Goal: Transaction & Acquisition: Purchase product/service

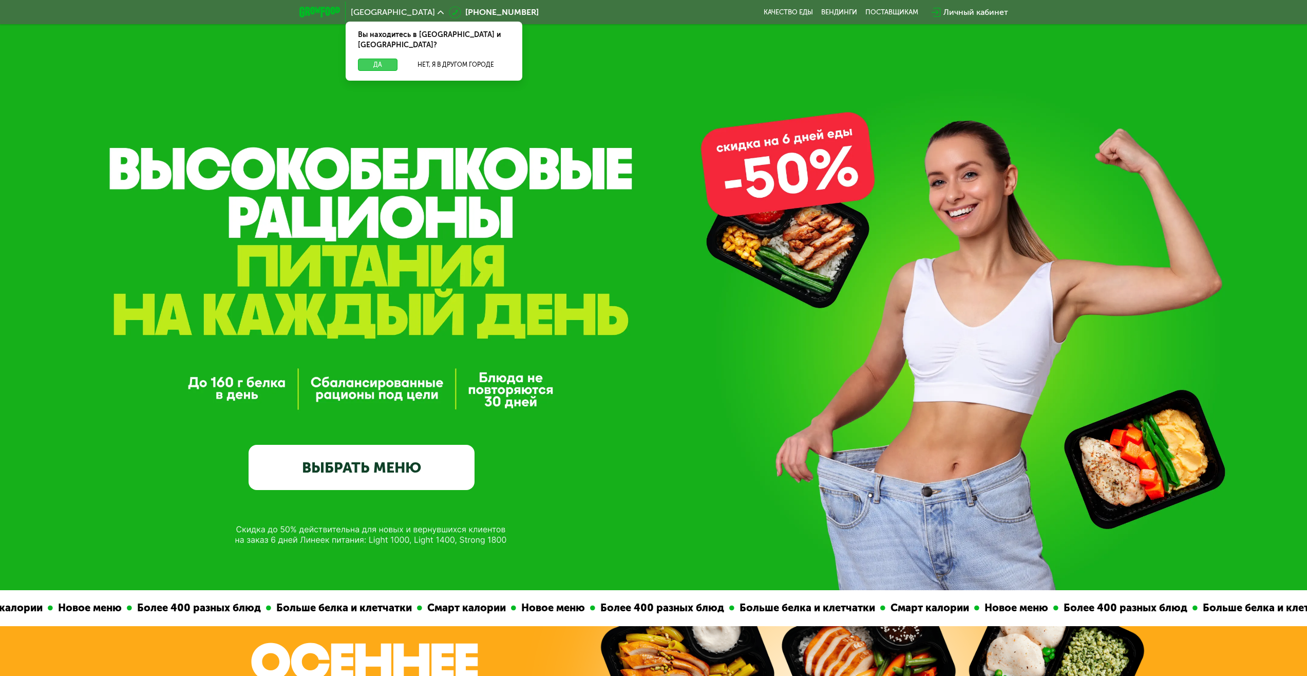
click at [378, 59] on button "Да" at bounding box center [378, 65] width 40 height 12
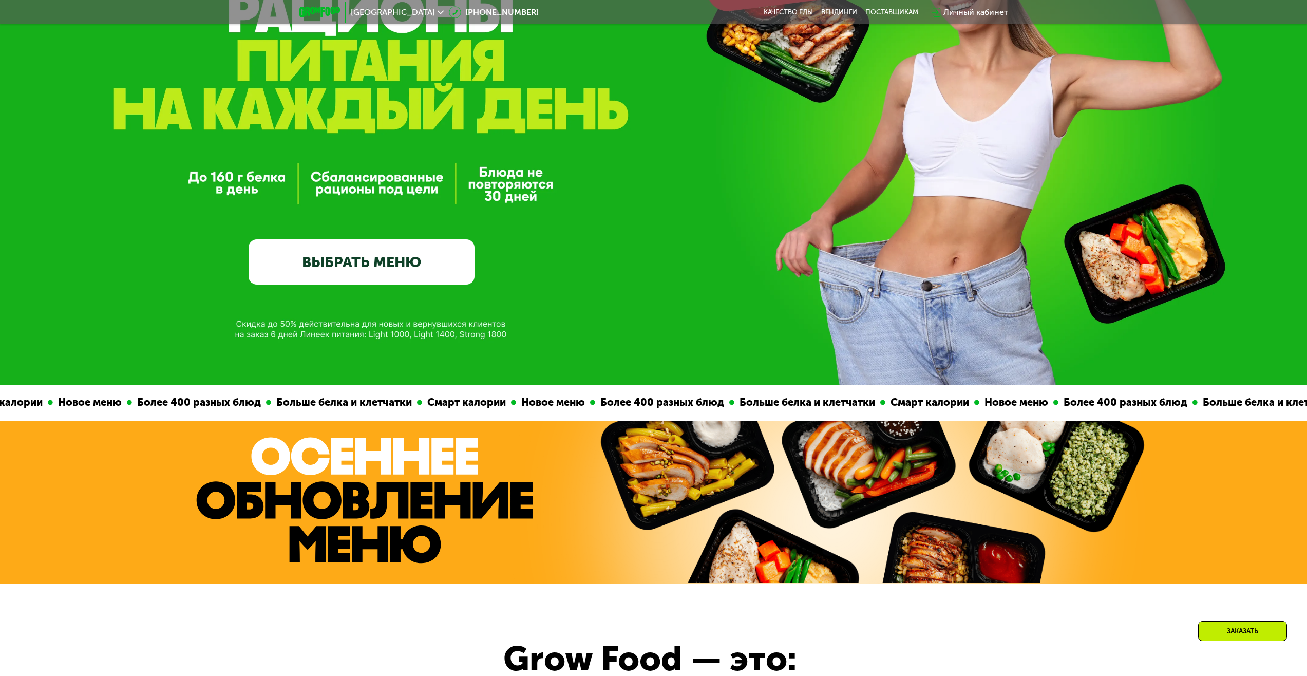
click at [419, 271] on link "ВЫБРАТЬ МЕНЮ" at bounding box center [362, 261] width 226 height 45
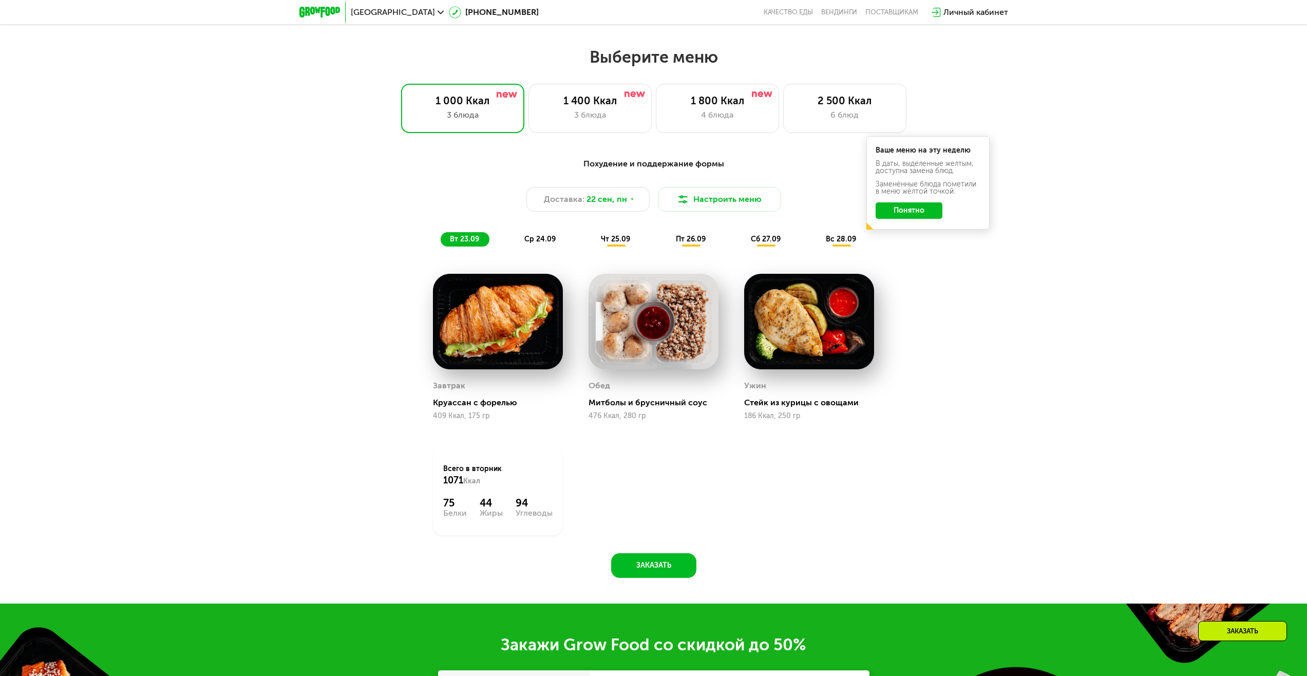
scroll to position [1121, 0]
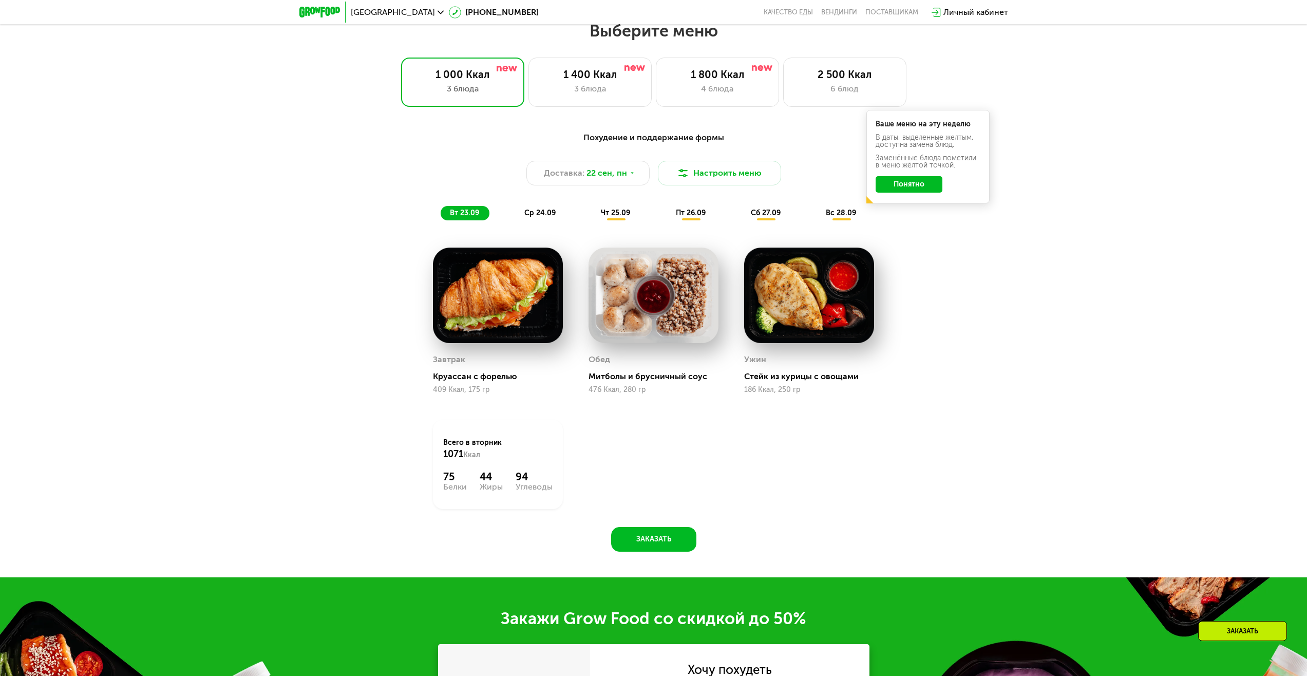
click at [903, 185] on button "Понятно" at bounding box center [909, 184] width 67 height 16
click at [534, 214] on span "ср 24.09" at bounding box center [539, 212] width 31 height 9
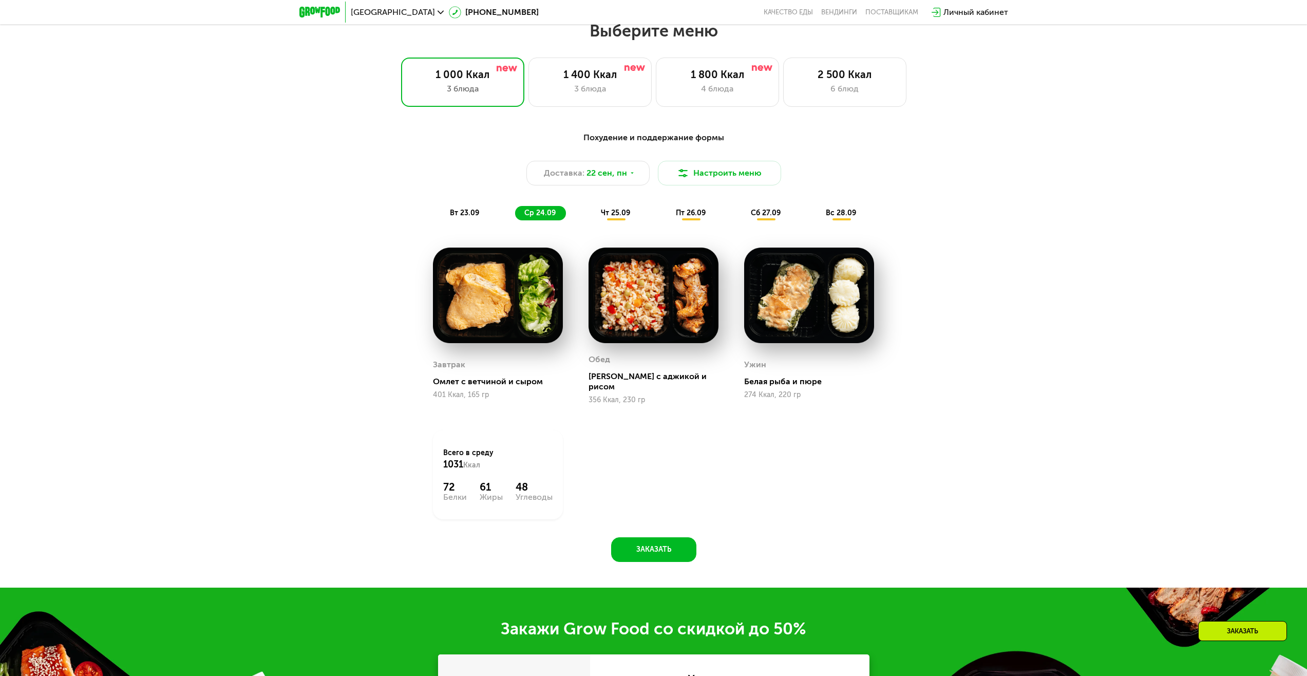
click at [609, 217] on span "чт 25.09" at bounding box center [615, 212] width 29 height 9
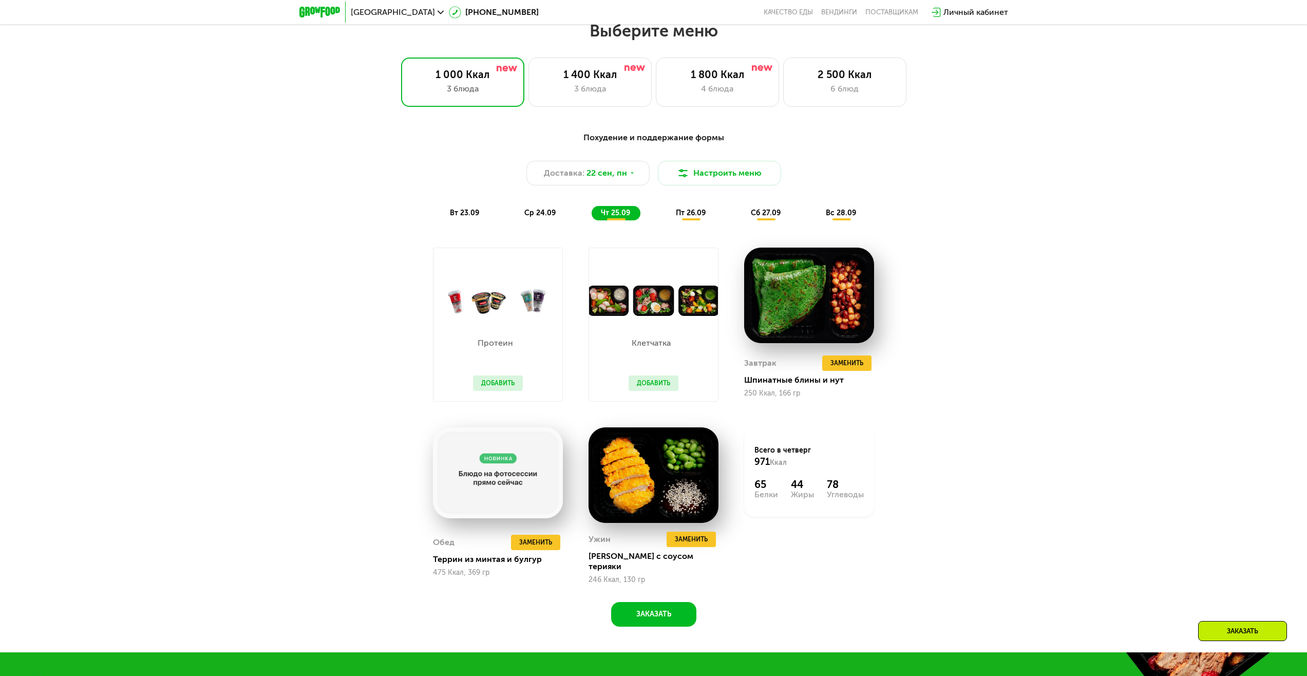
click at [662, 384] on button "Добавить" at bounding box center [654, 382] width 50 height 15
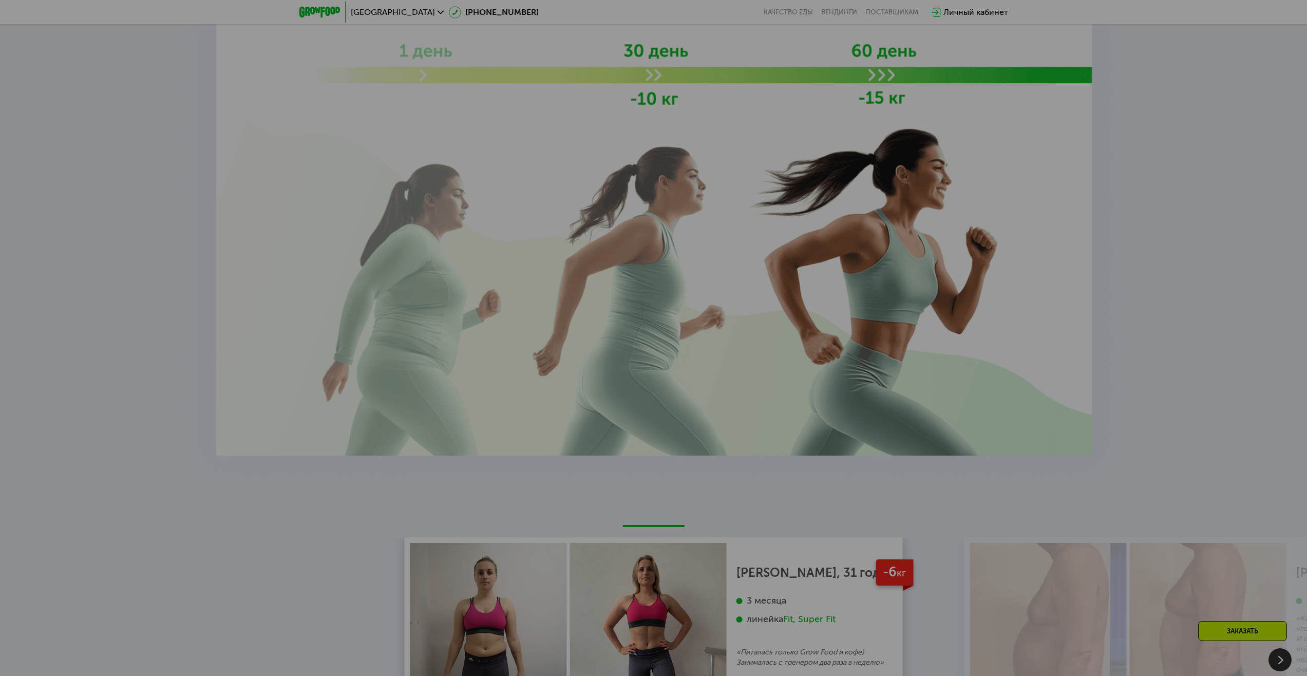
scroll to position [2362, 0]
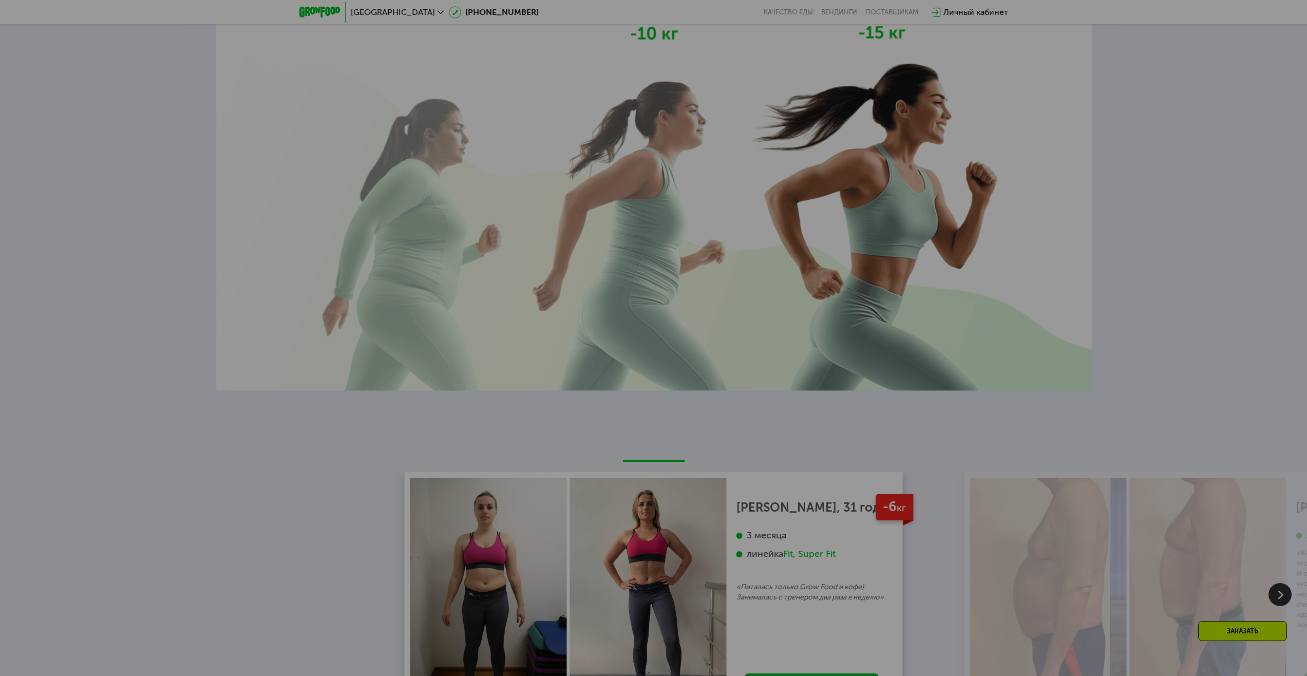
click at [663, 367] on div at bounding box center [653, 338] width 1307 height 676
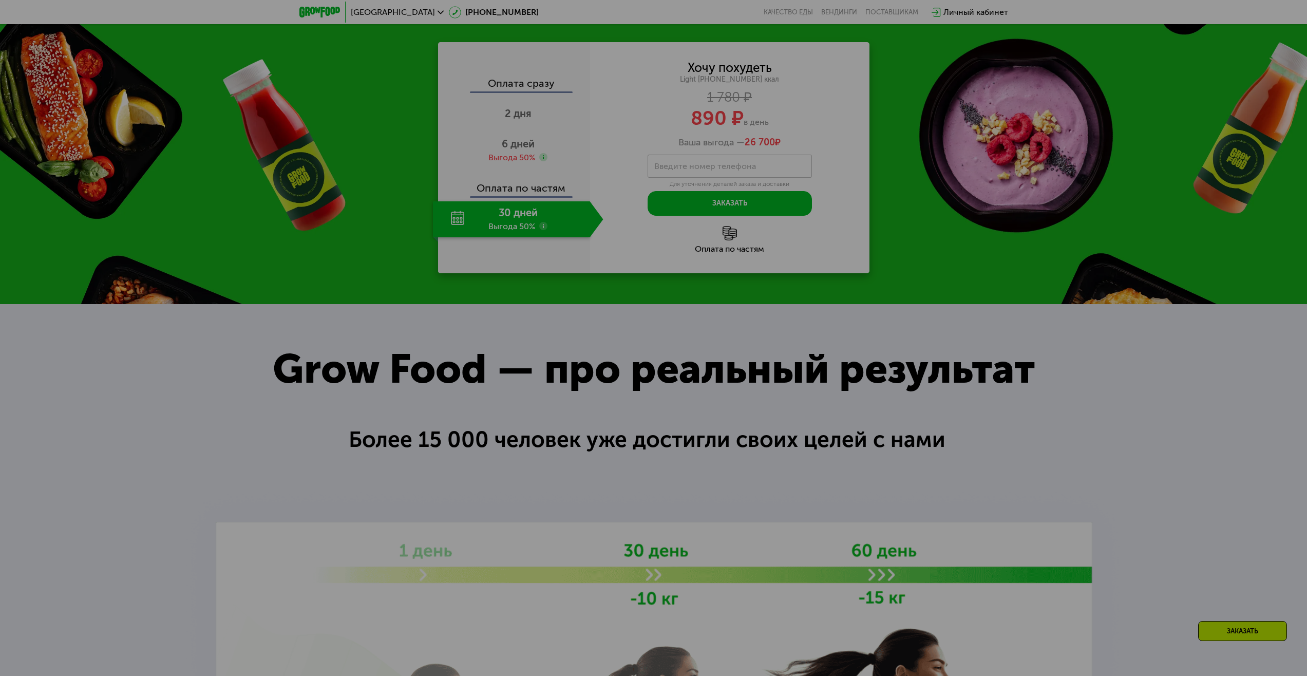
click at [665, 362] on div at bounding box center [653, 338] width 1307 height 676
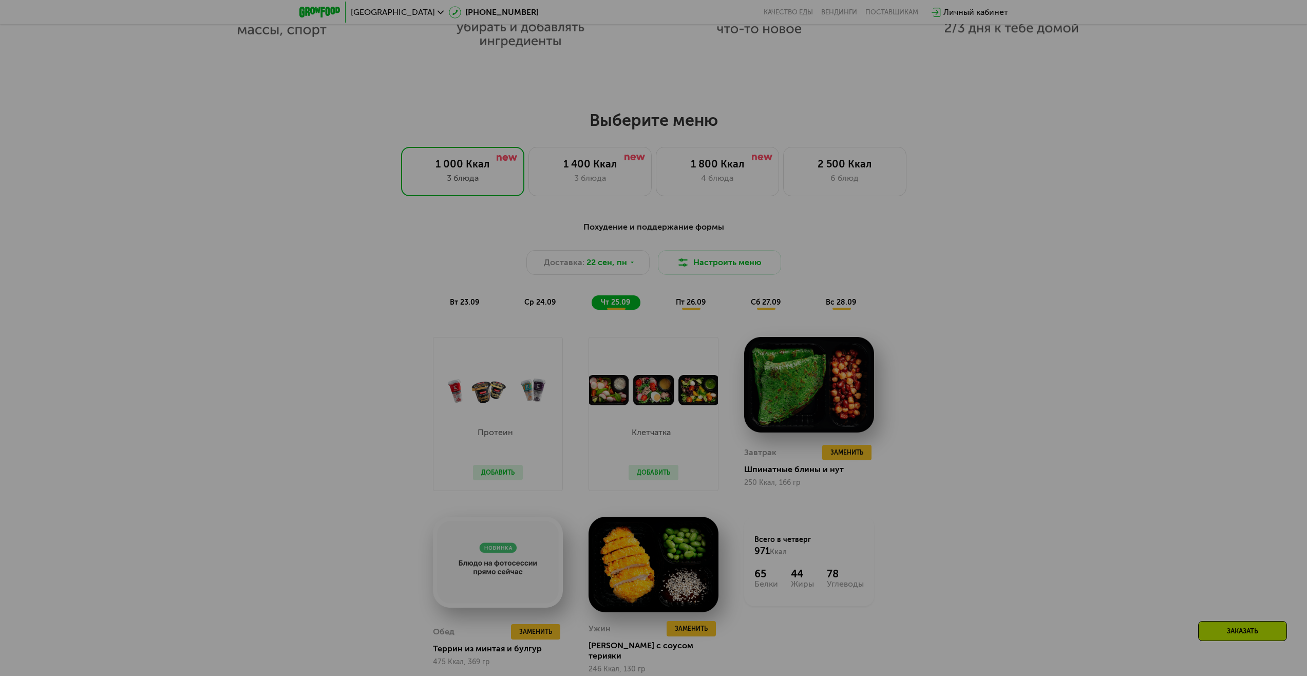
scroll to position [1027, 0]
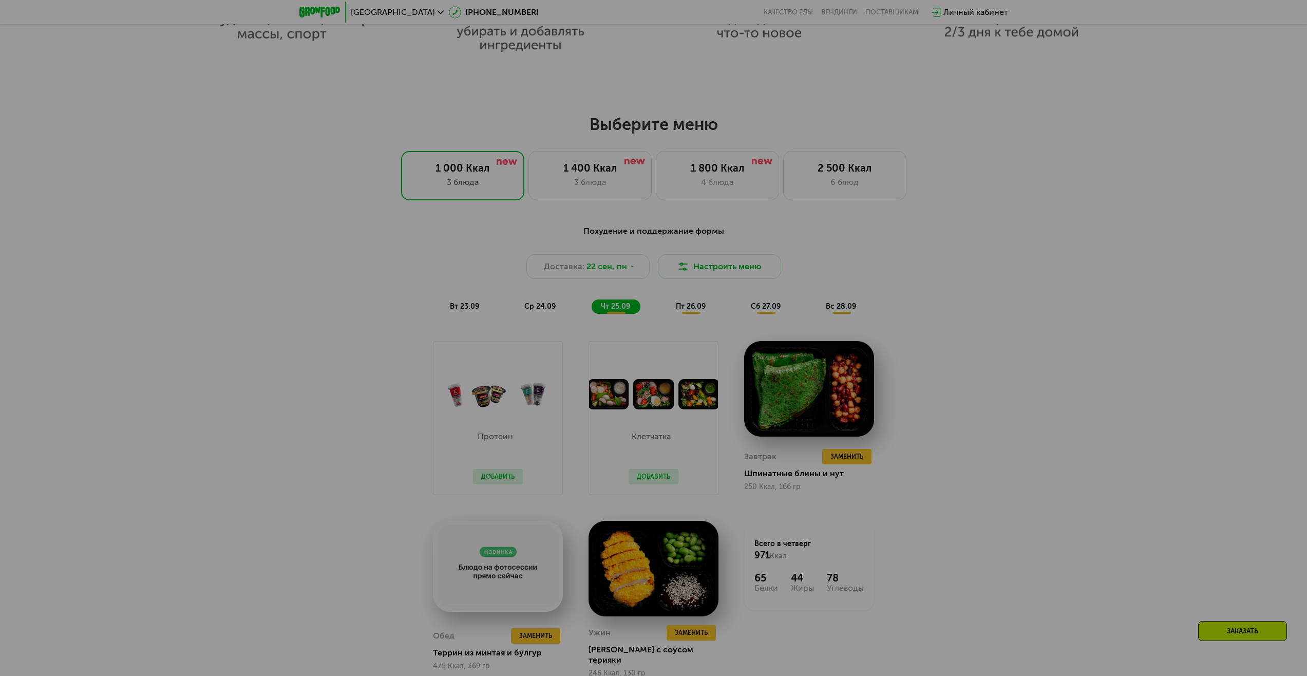
click at [665, 362] on div at bounding box center [653, 338] width 1307 height 676
click at [635, 456] on div at bounding box center [653, 338] width 1307 height 676
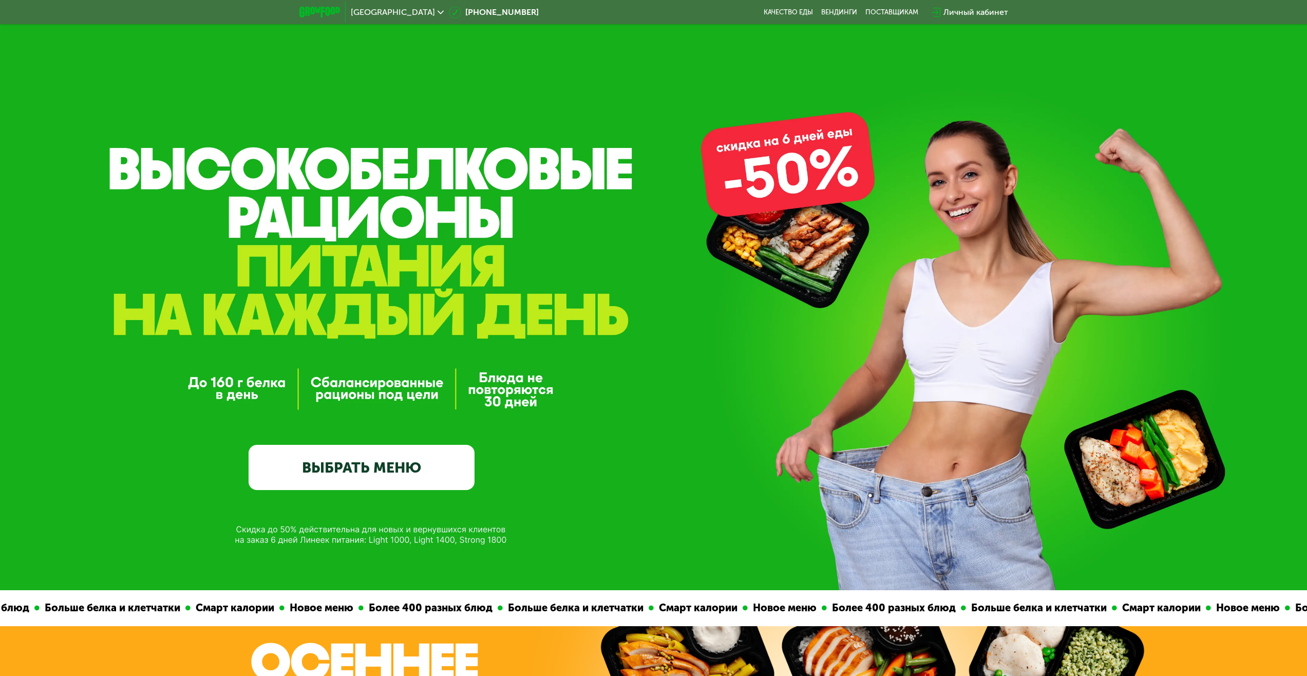
click at [429, 457] on link "ВЫБРАТЬ МЕНЮ" at bounding box center [362, 467] width 226 height 45
click at [390, 468] on link "ВЫБРАТЬ МЕНЮ" at bounding box center [362, 467] width 226 height 45
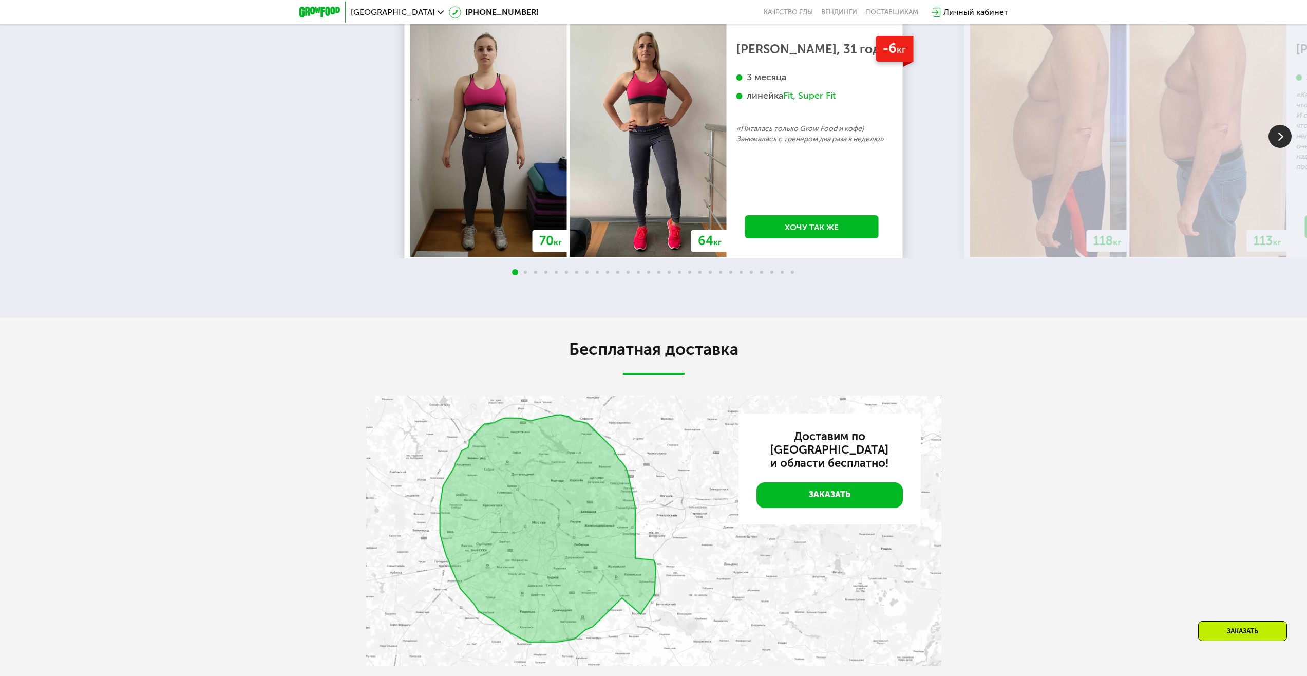
scroll to position [1934, 0]
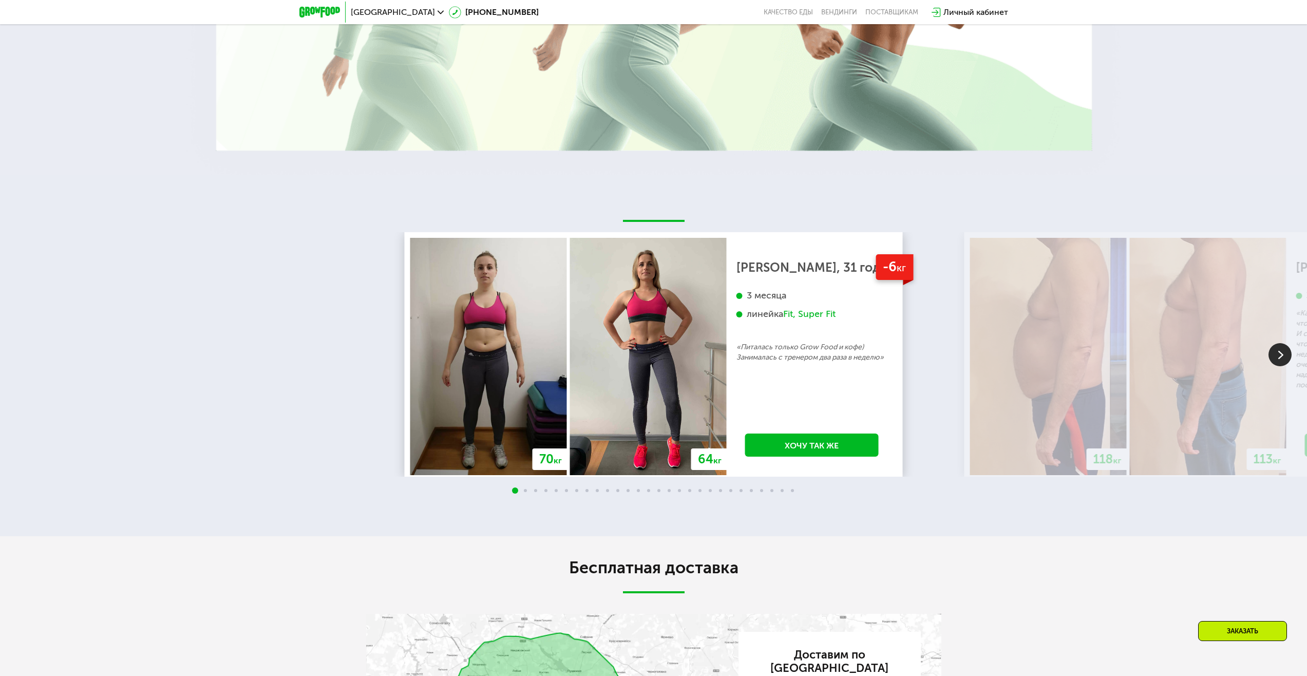
click at [1286, 362] on img at bounding box center [1279, 354] width 23 height 23
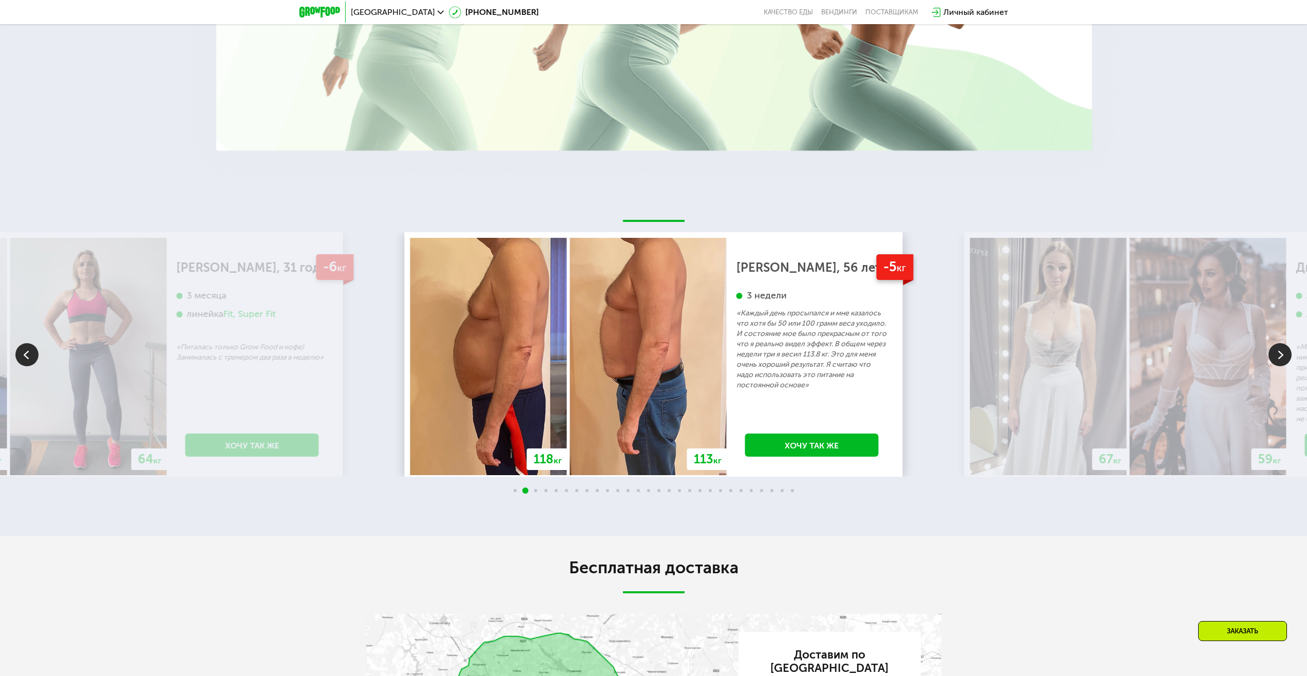
click at [1274, 359] on img at bounding box center [1279, 354] width 23 height 23
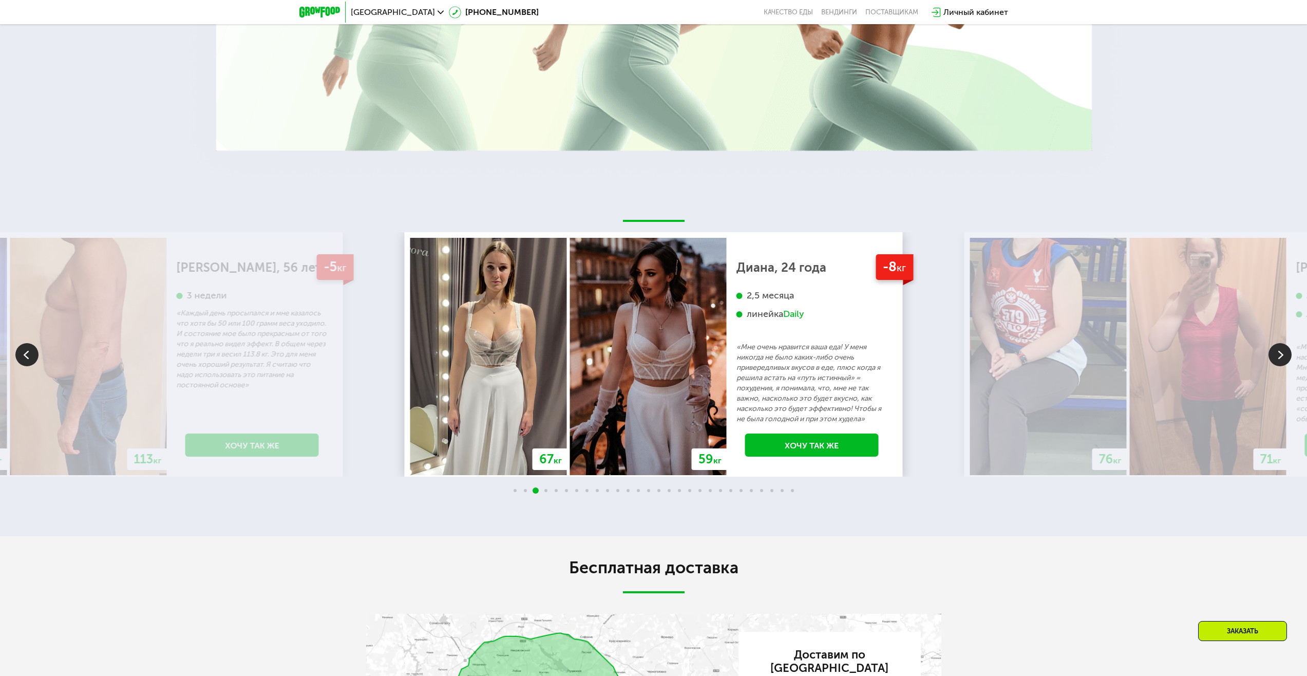
click at [1274, 359] on img at bounding box center [1279, 354] width 23 height 23
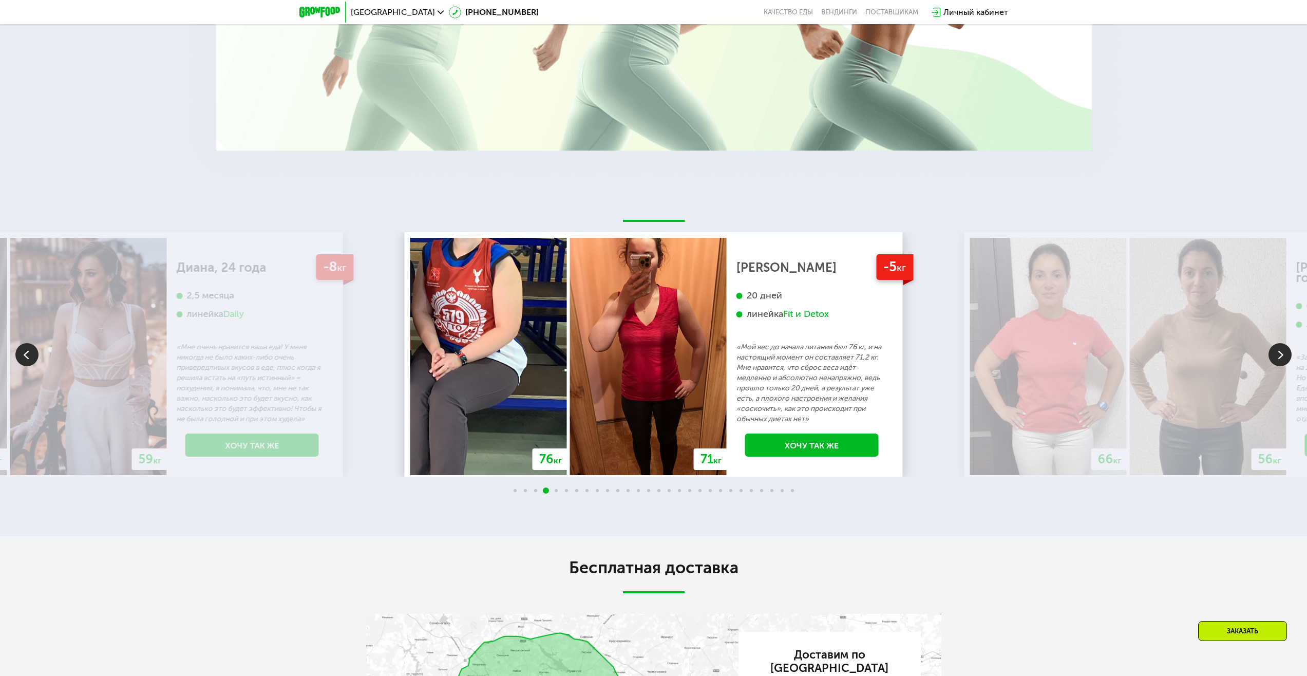
click at [1274, 359] on img at bounding box center [1279, 354] width 23 height 23
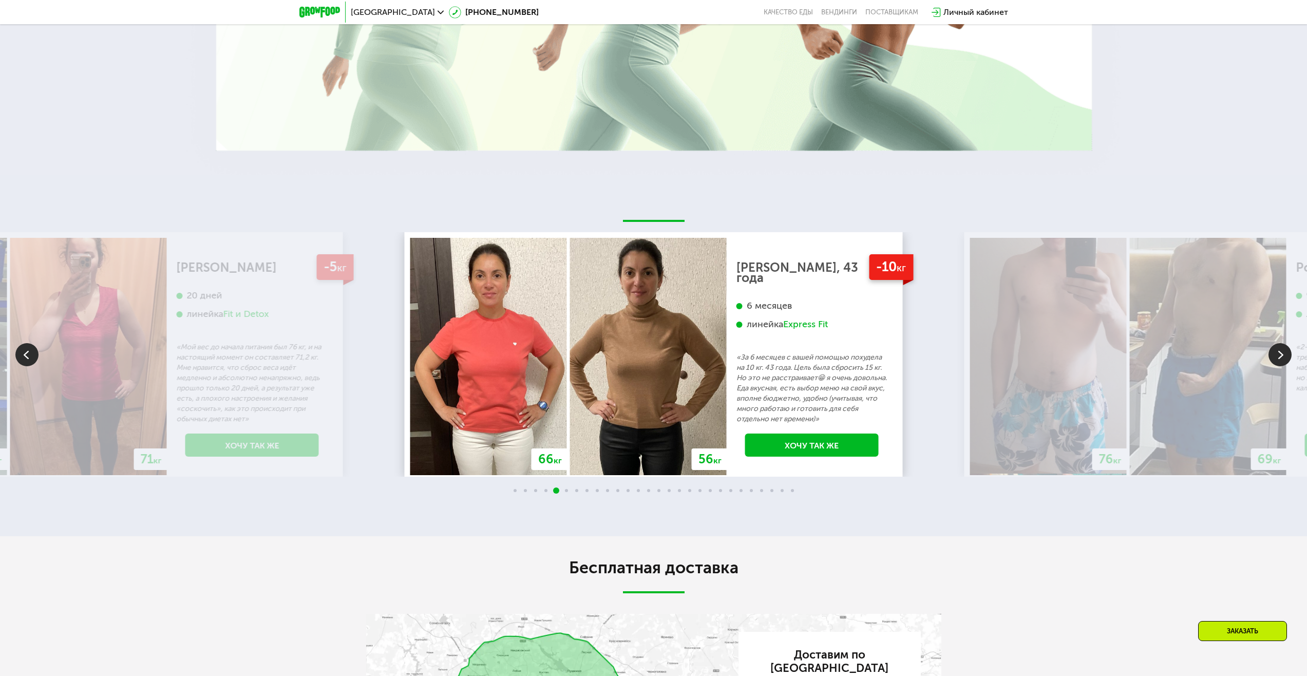
click at [1272, 358] on img at bounding box center [1279, 354] width 23 height 23
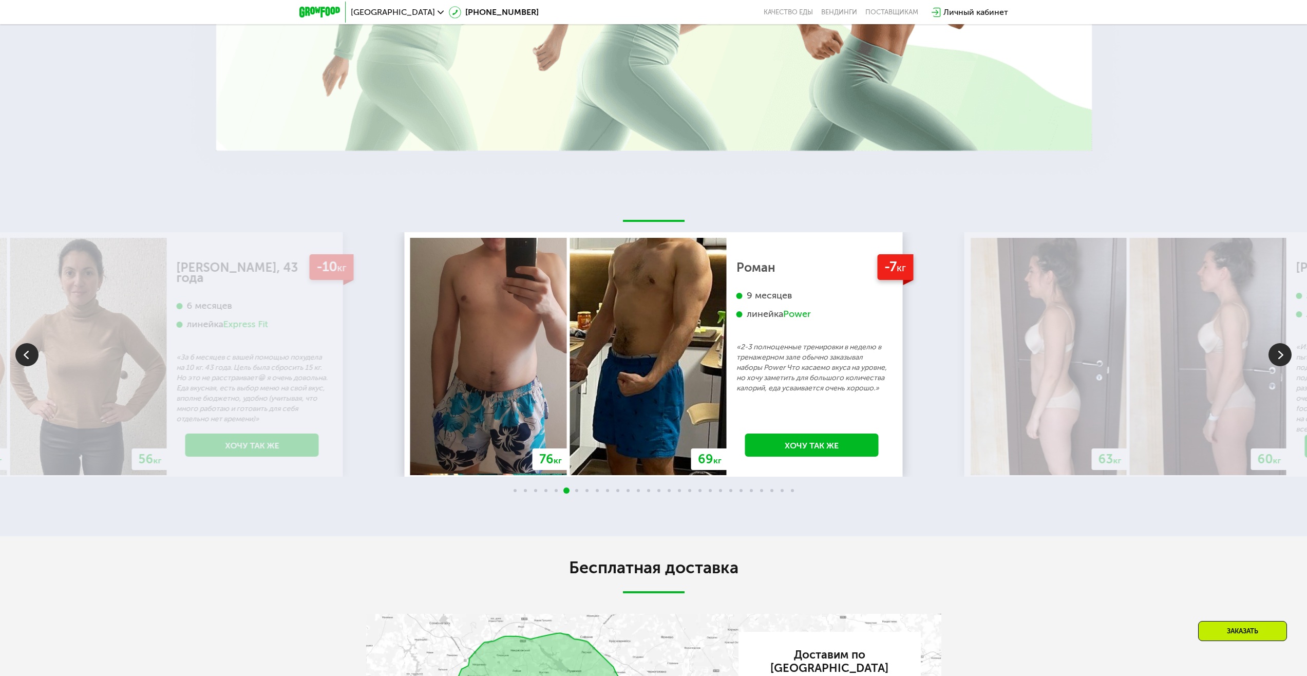
click at [1268, 358] on img at bounding box center [1279, 354] width 23 height 23
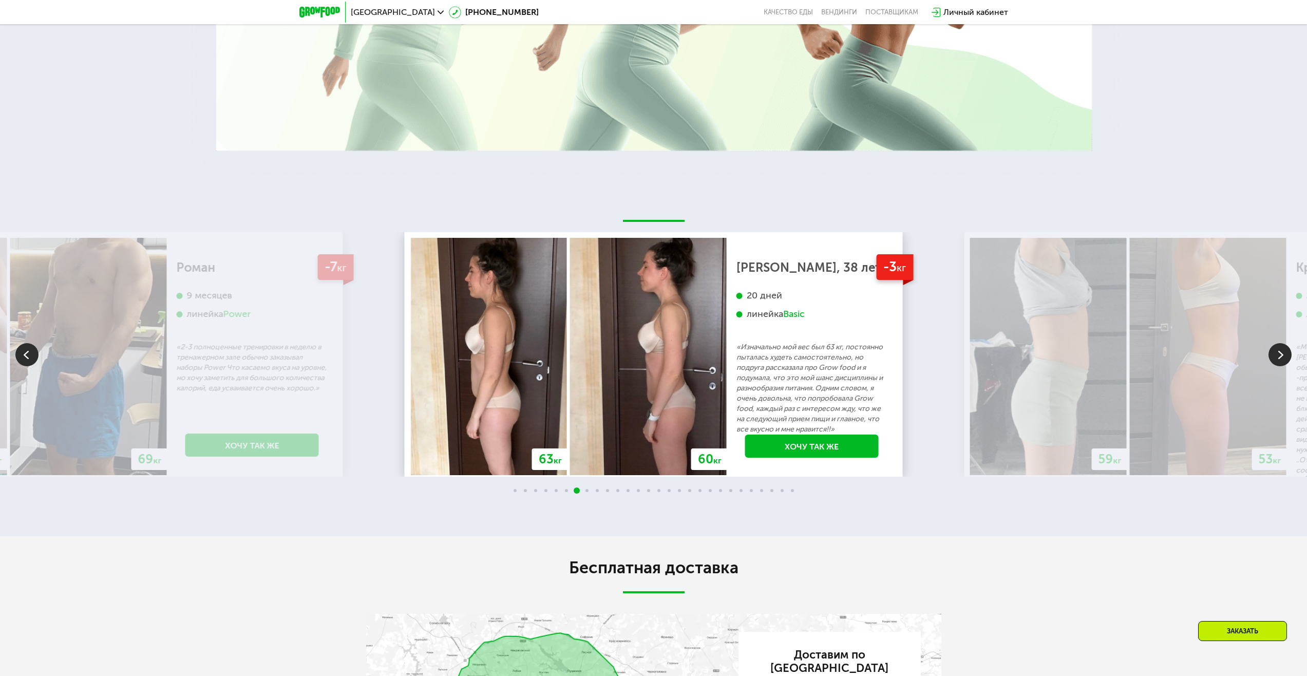
click at [1268, 358] on img at bounding box center [1279, 354] width 23 height 23
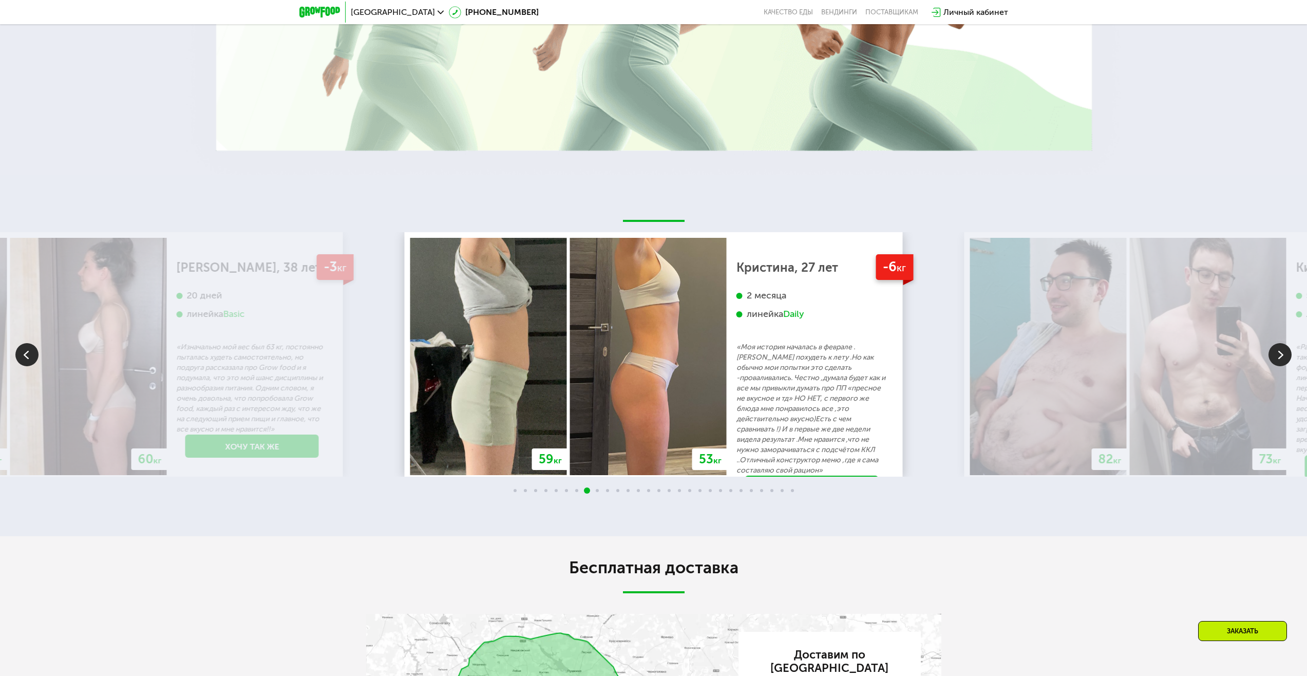
click at [1268, 358] on img at bounding box center [1279, 354] width 23 height 23
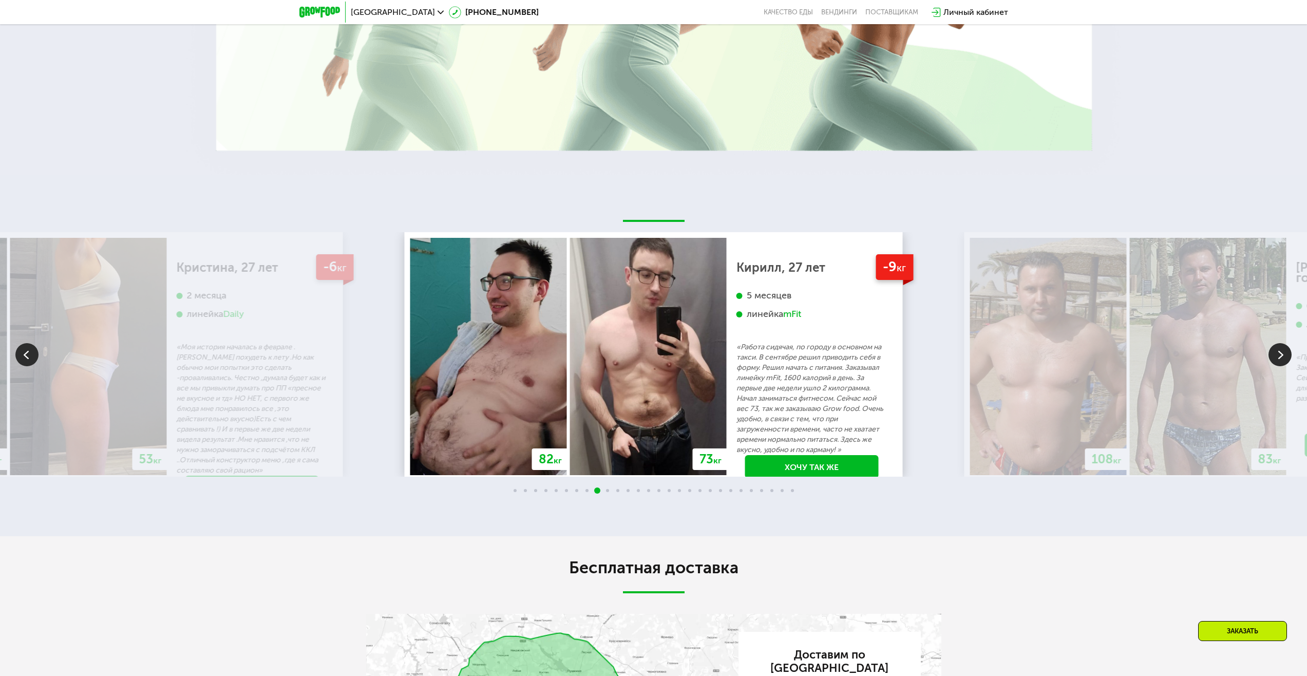
click at [1268, 358] on img at bounding box center [1279, 354] width 23 height 23
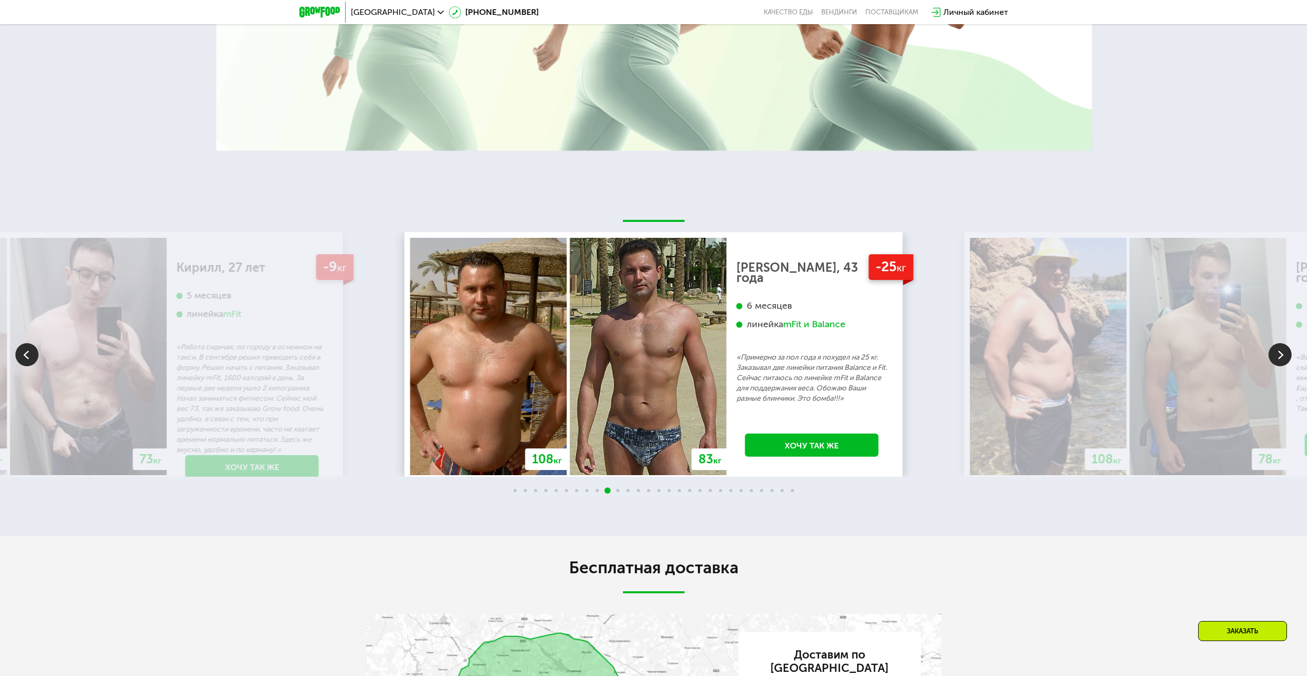
click at [1276, 357] on img at bounding box center [1279, 354] width 23 height 23
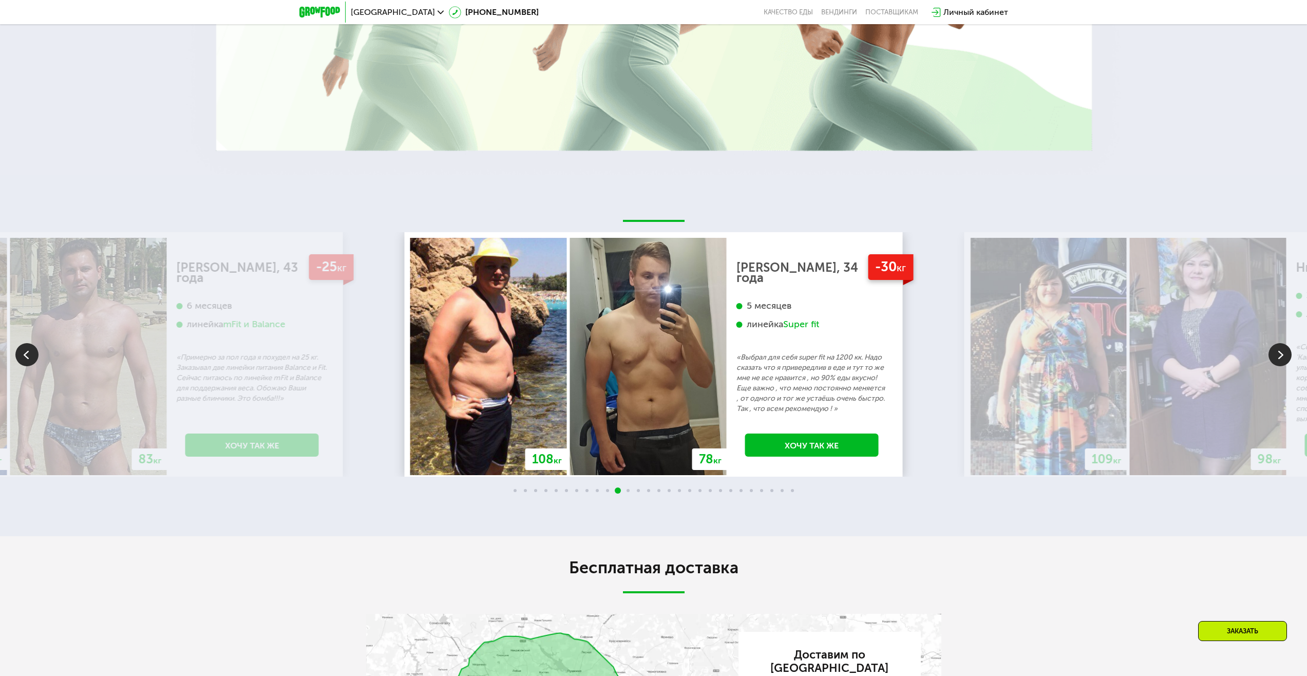
click at [1276, 357] on img at bounding box center [1279, 354] width 23 height 23
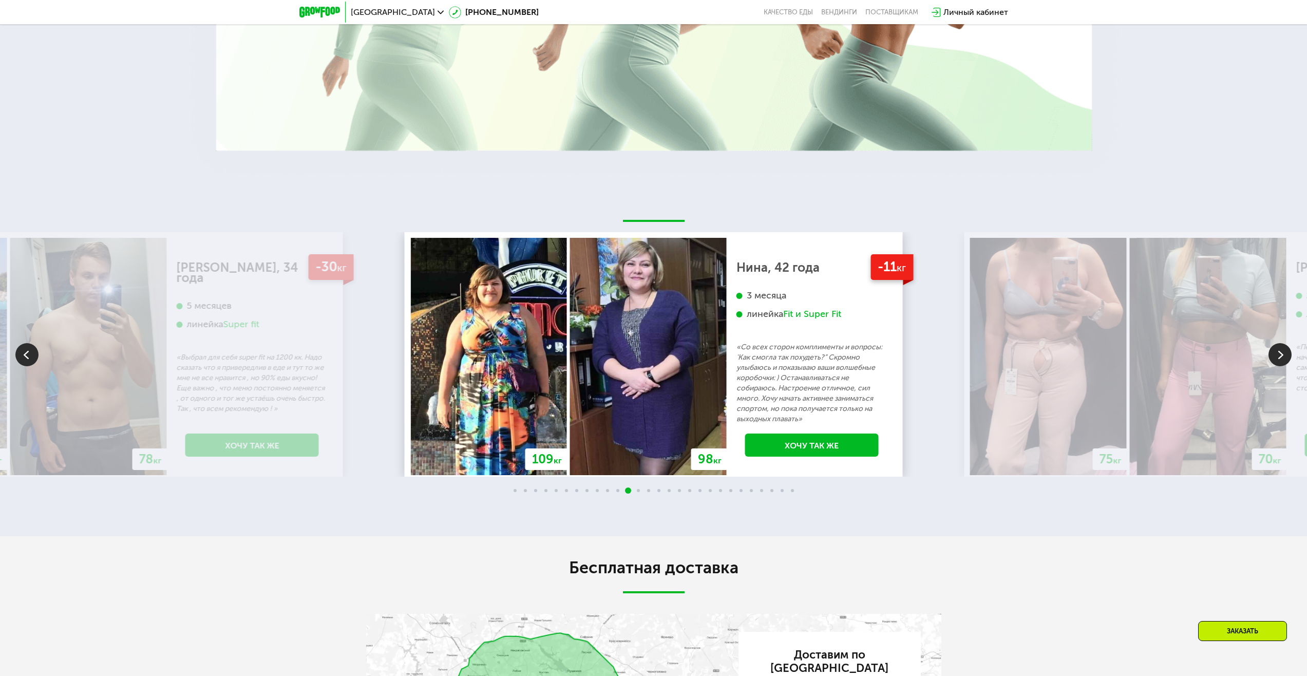
click at [1276, 357] on img at bounding box center [1279, 354] width 23 height 23
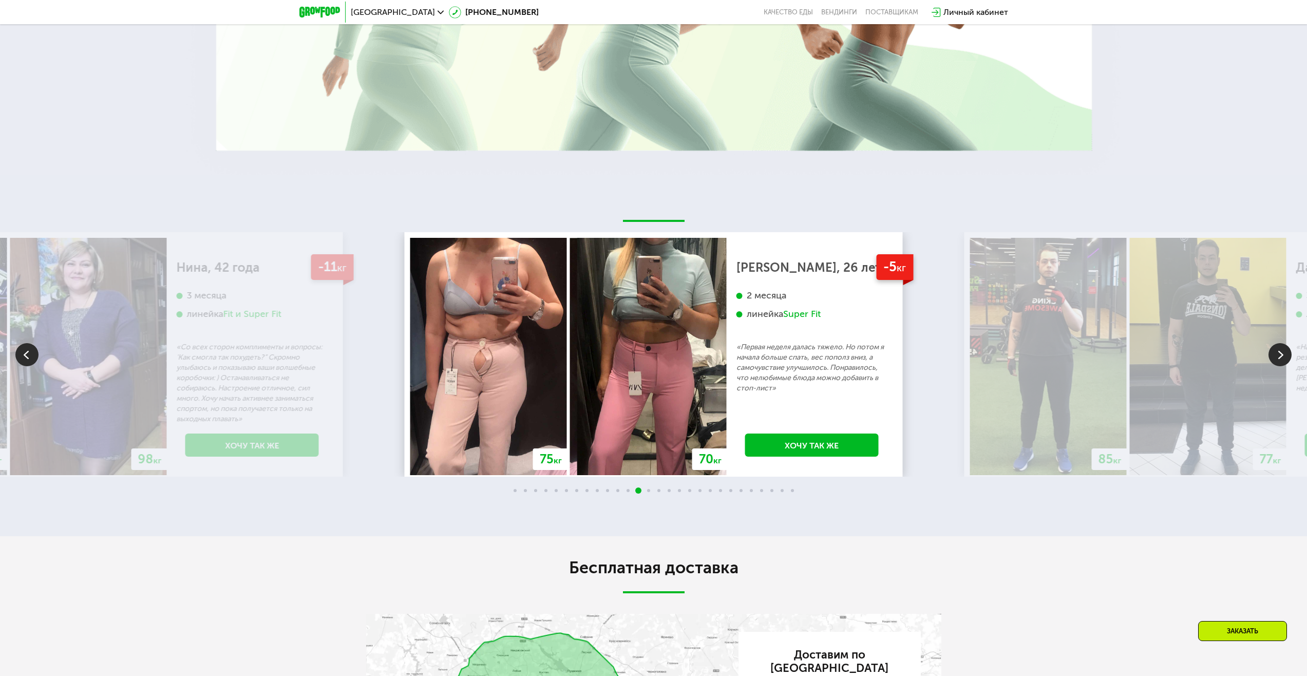
click at [1276, 357] on img at bounding box center [1279, 354] width 23 height 23
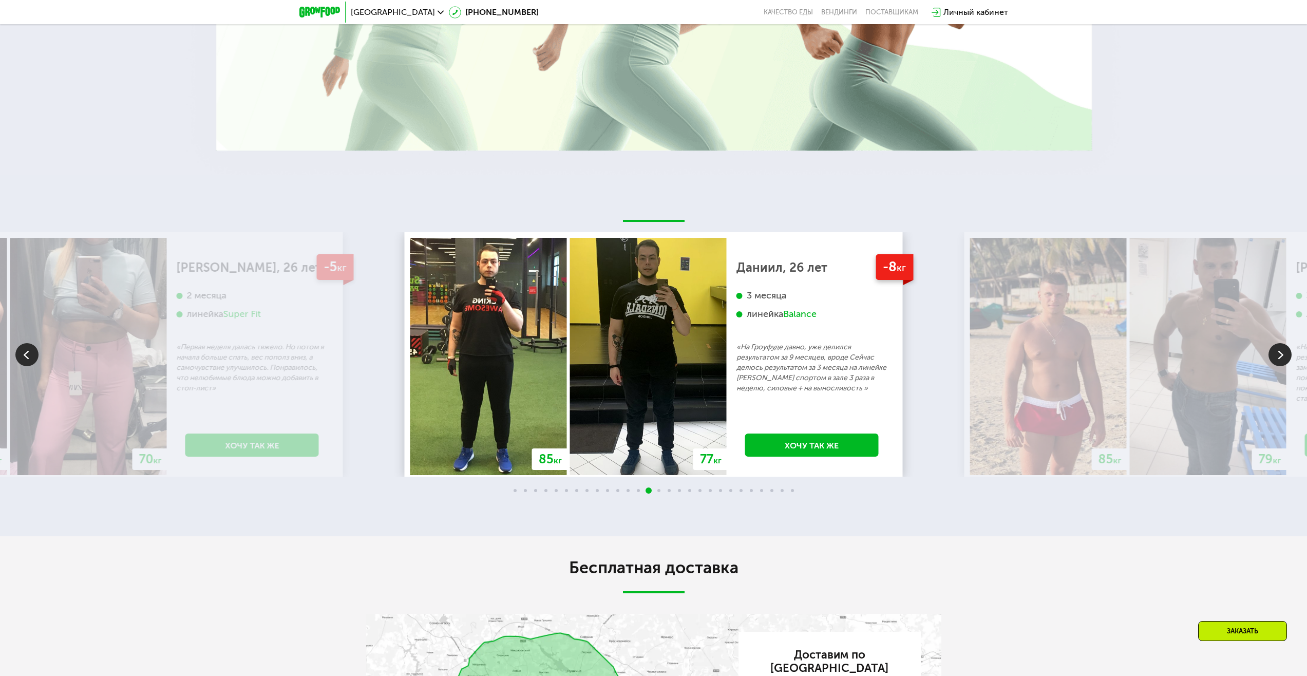
click at [1276, 357] on img at bounding box center [1279, 354] width 23 height 23
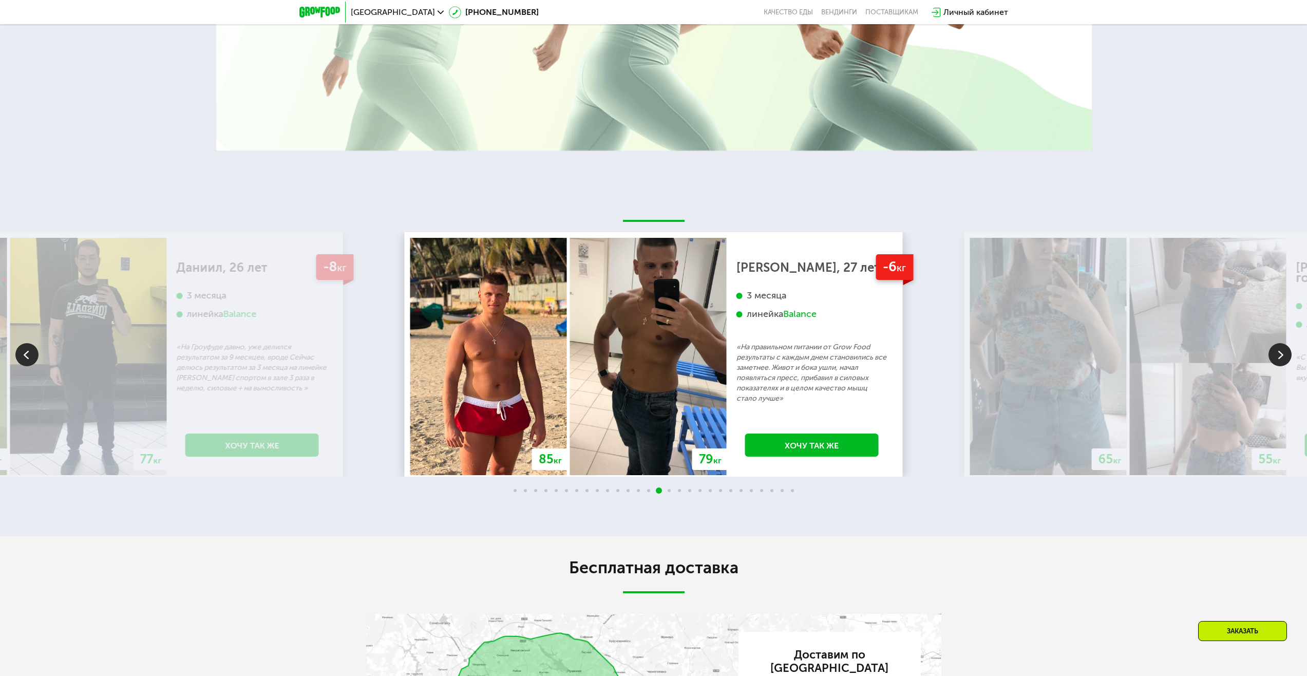
click at [1276, 357] on img at bounding box center [1279, 354] width 23 height 23
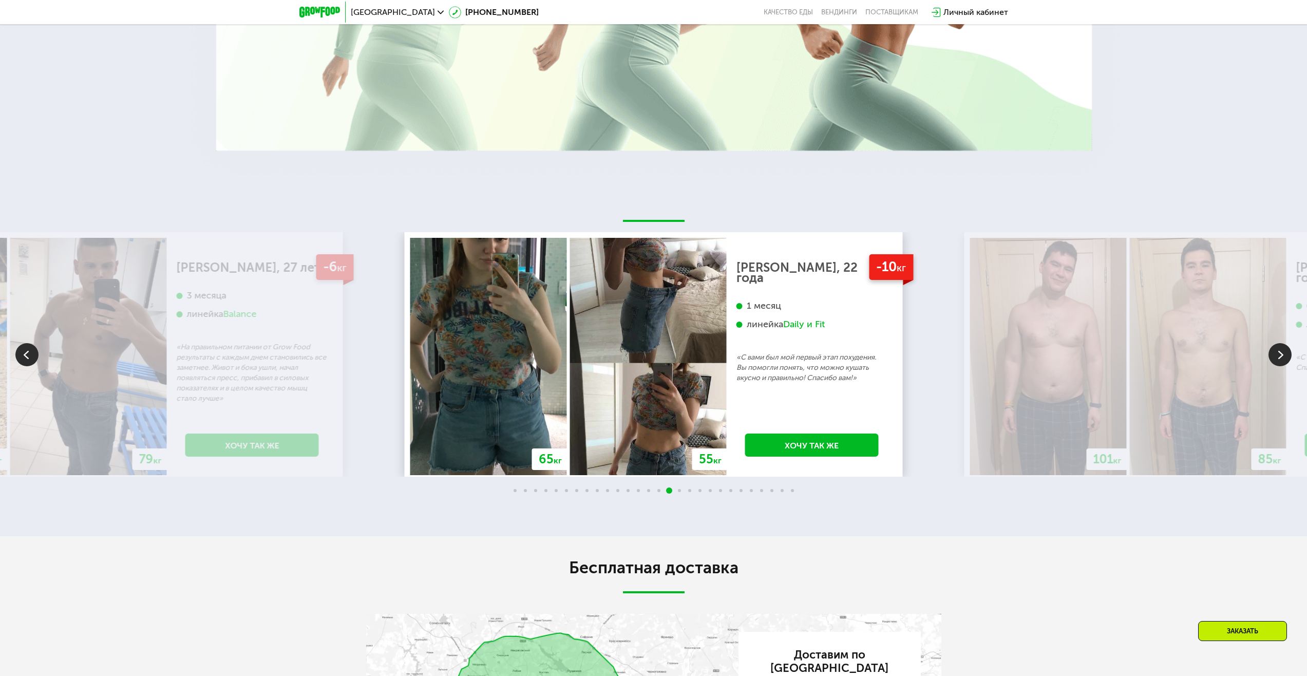
click at [1276, 357] on img at bounding box center [1279, 354] width 23 height 23
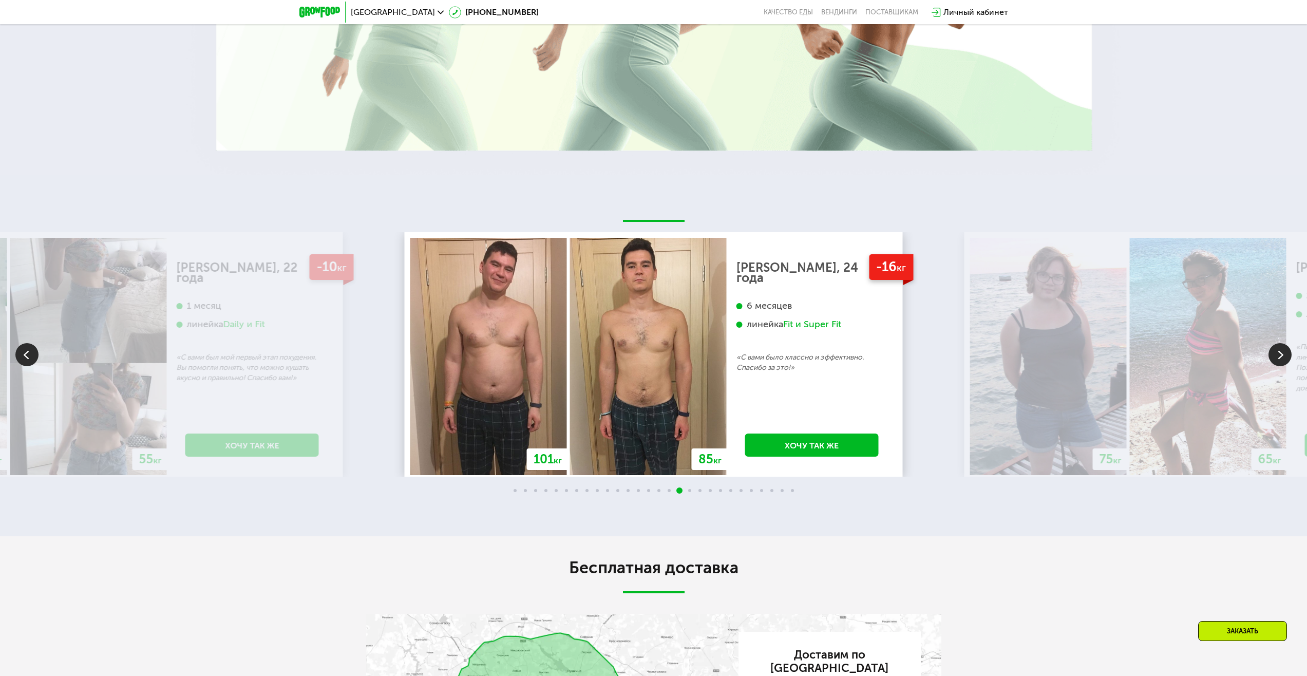
click at [1276, 357] on img at bounding box center [1279, 354] width 23 height 23
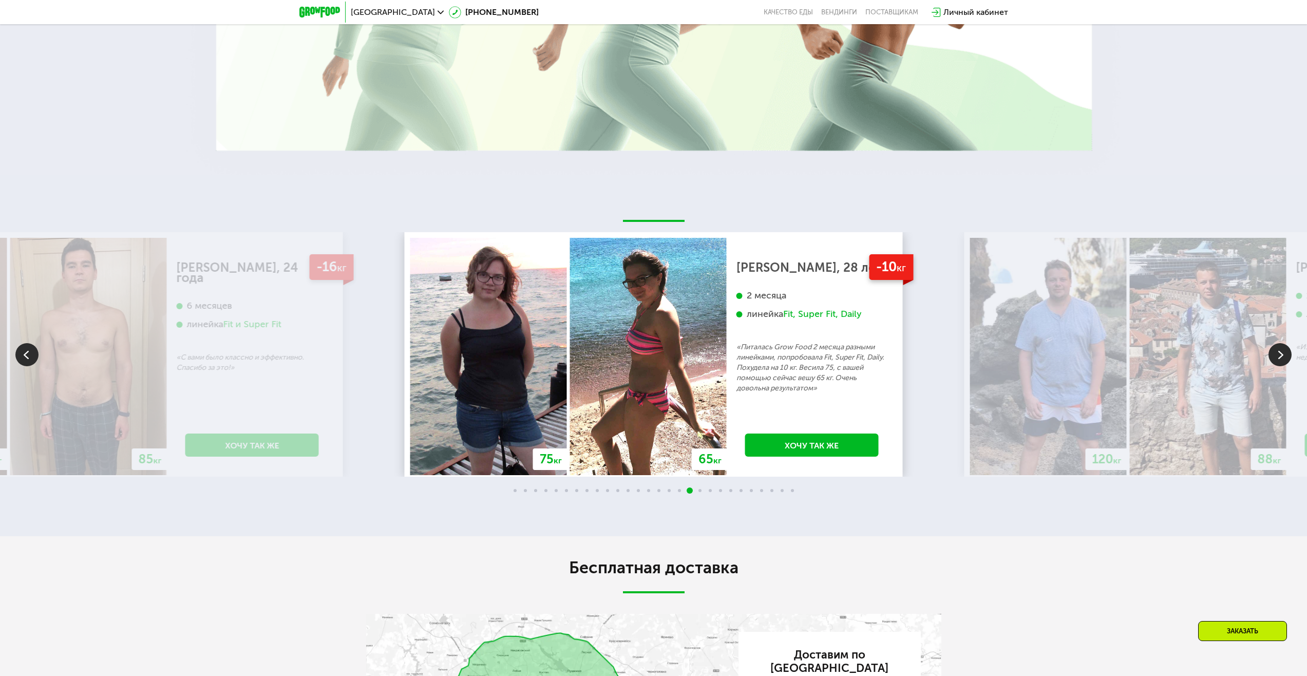
click at [1276, 357] on img at bounding box center [1279, 354] width 23 height 23
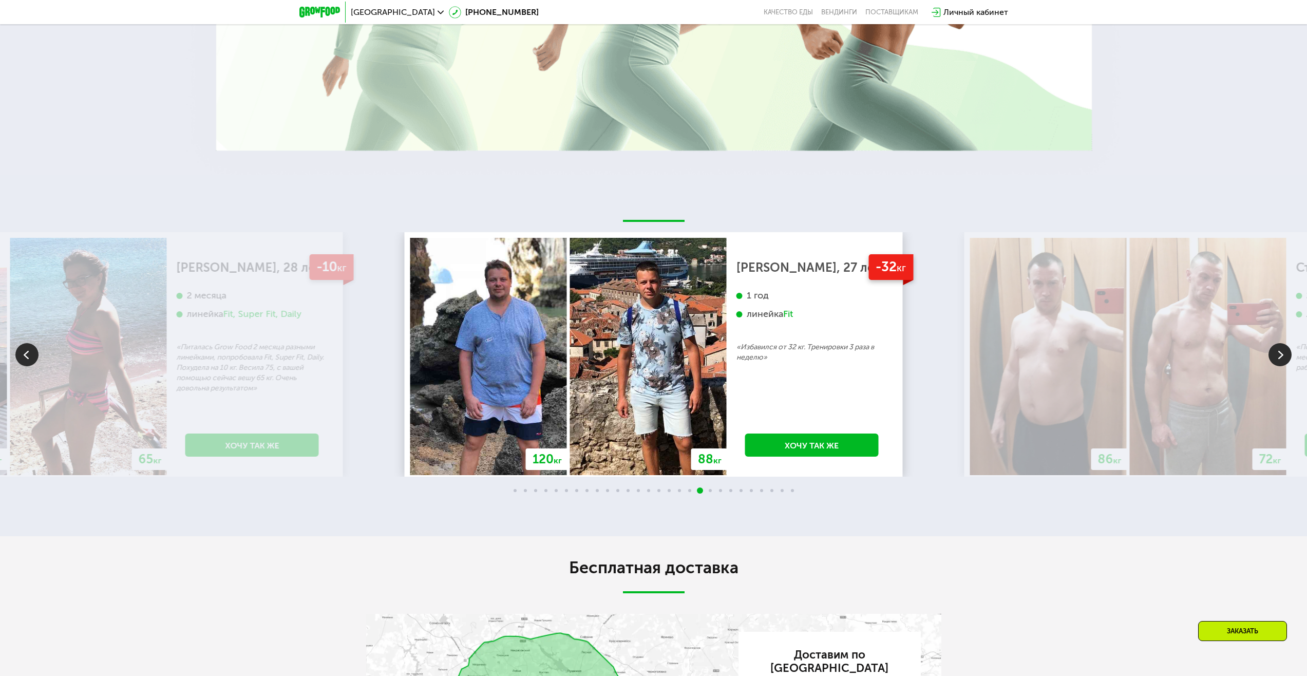
click at [1276, 357] on img at bounding box center [1279, 354] width 23 height 23
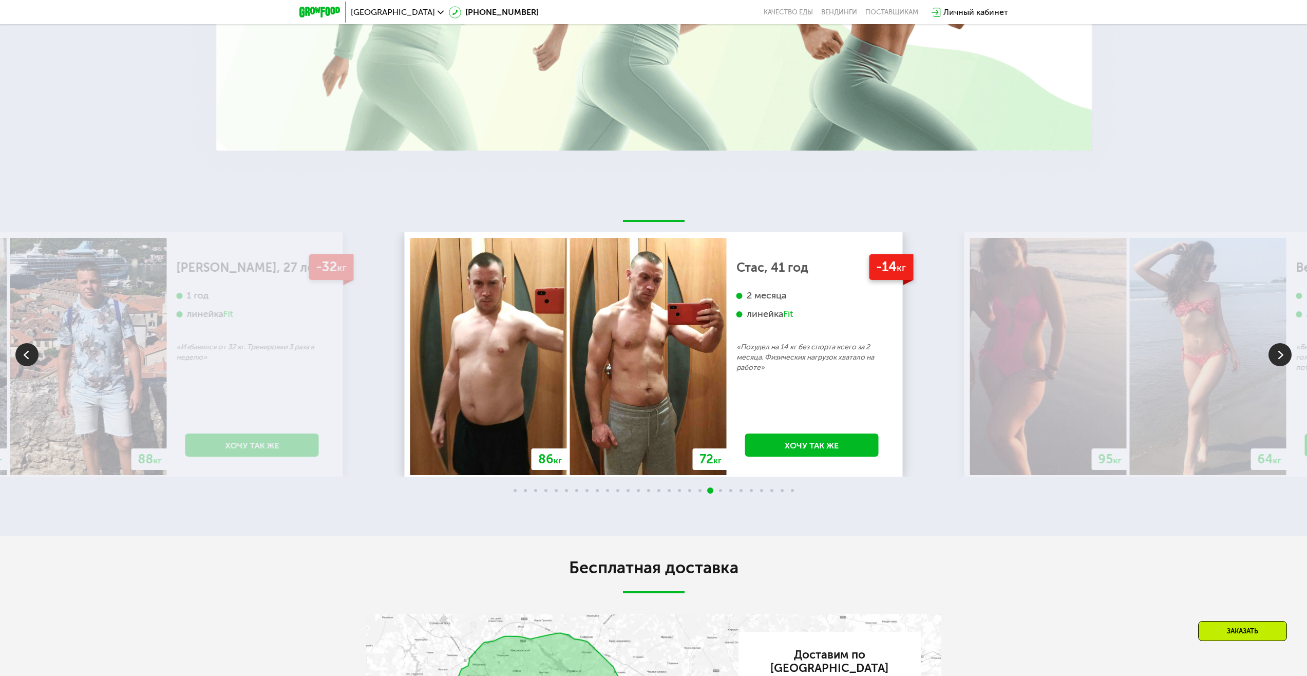
click at [1276, 357] on img at bounding box center [1279, 354] width 23 height 23
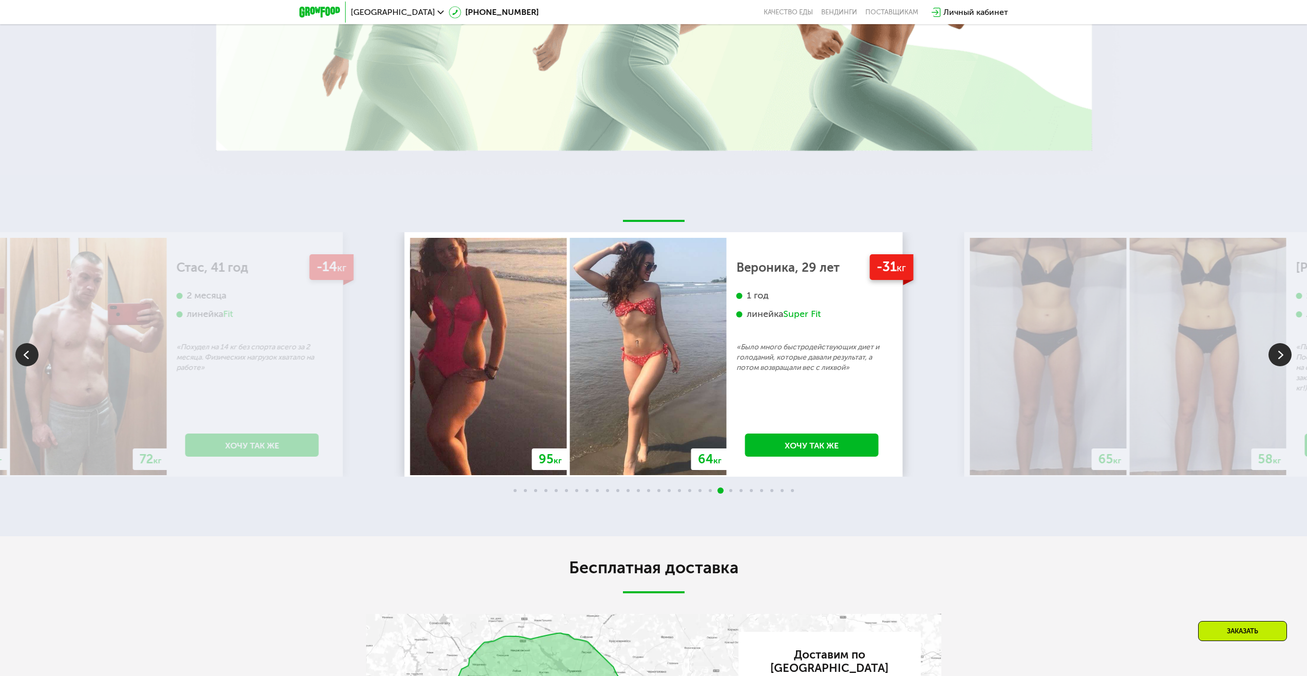
click at [1276, 357] on img at bounding box center [1279, 354] width 23 height 23
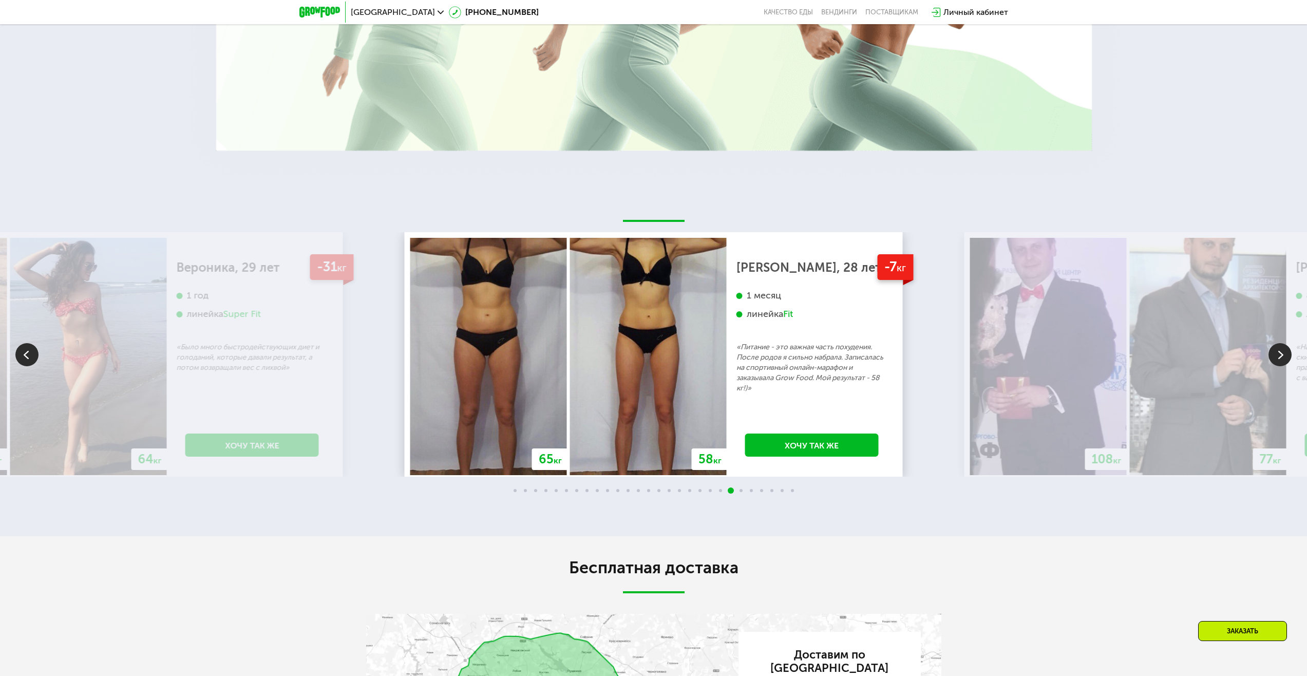
click at [1276, 357] on img at bounding box center [1279, 354] width 23 height 23
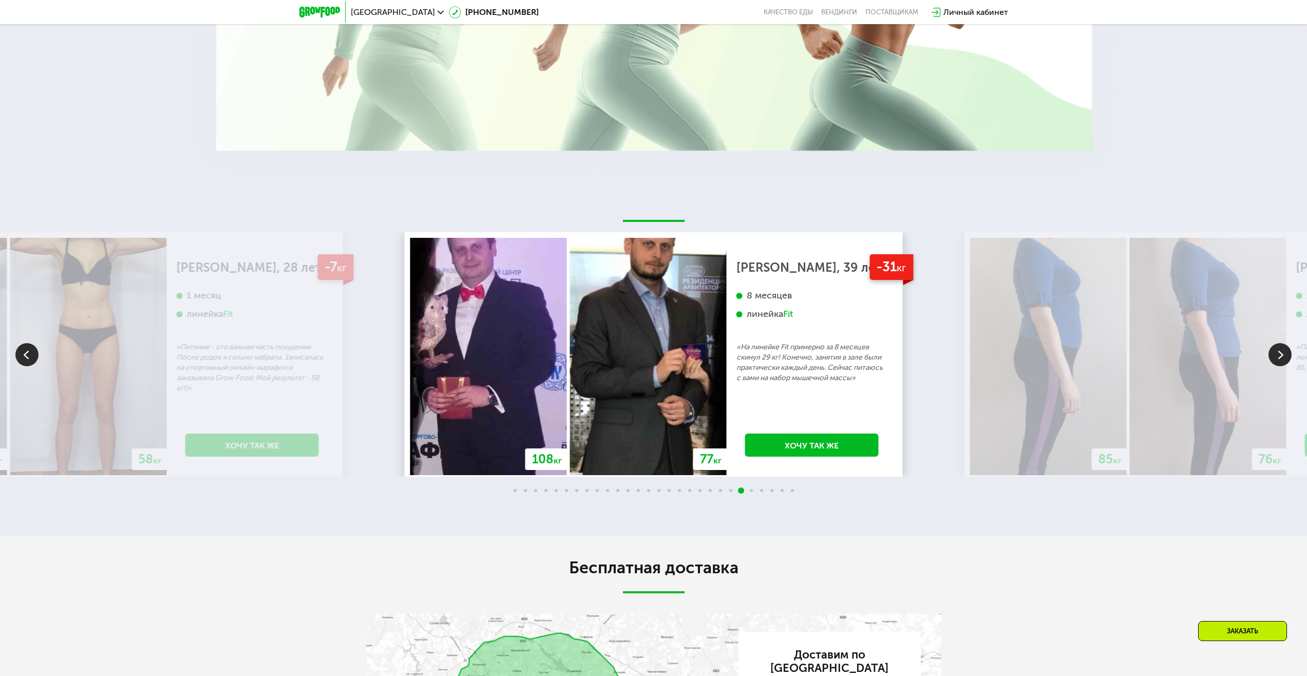
click at [1276, 357] on img at bounding box center [1279, 354] width 23 height 23
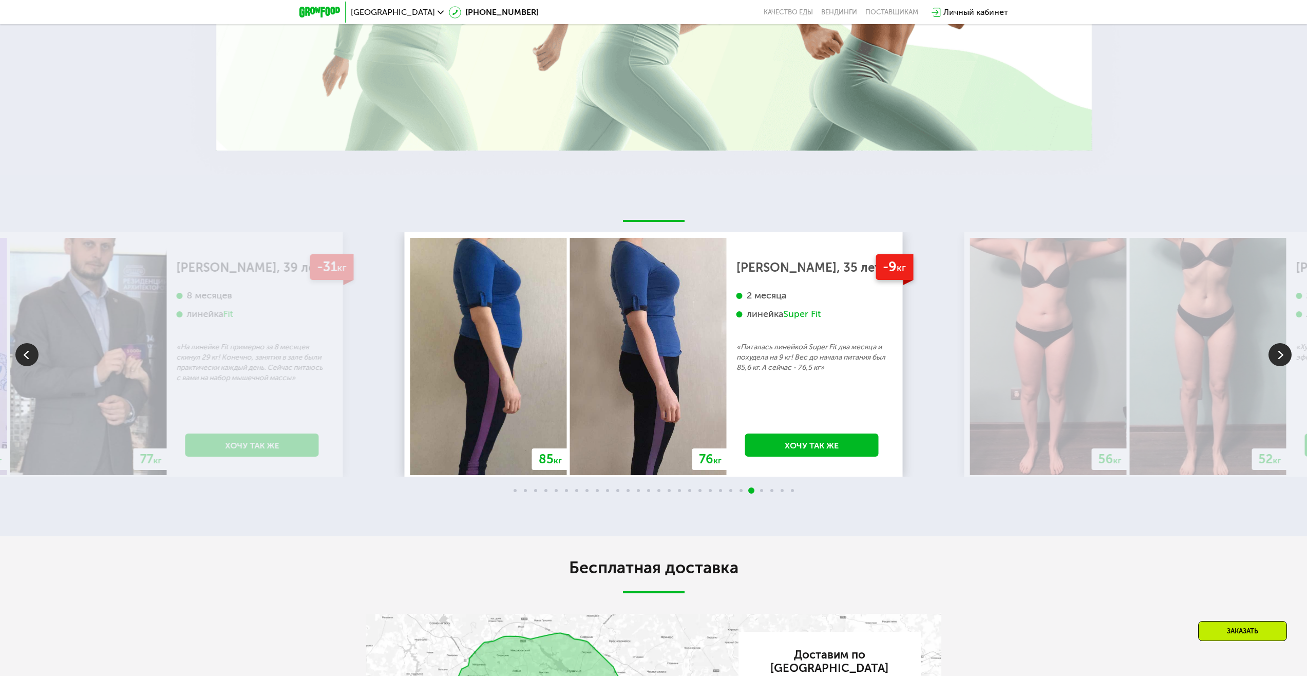
click at [1276, 357] on img at bounding box center [1279, 354] width 23 height 23
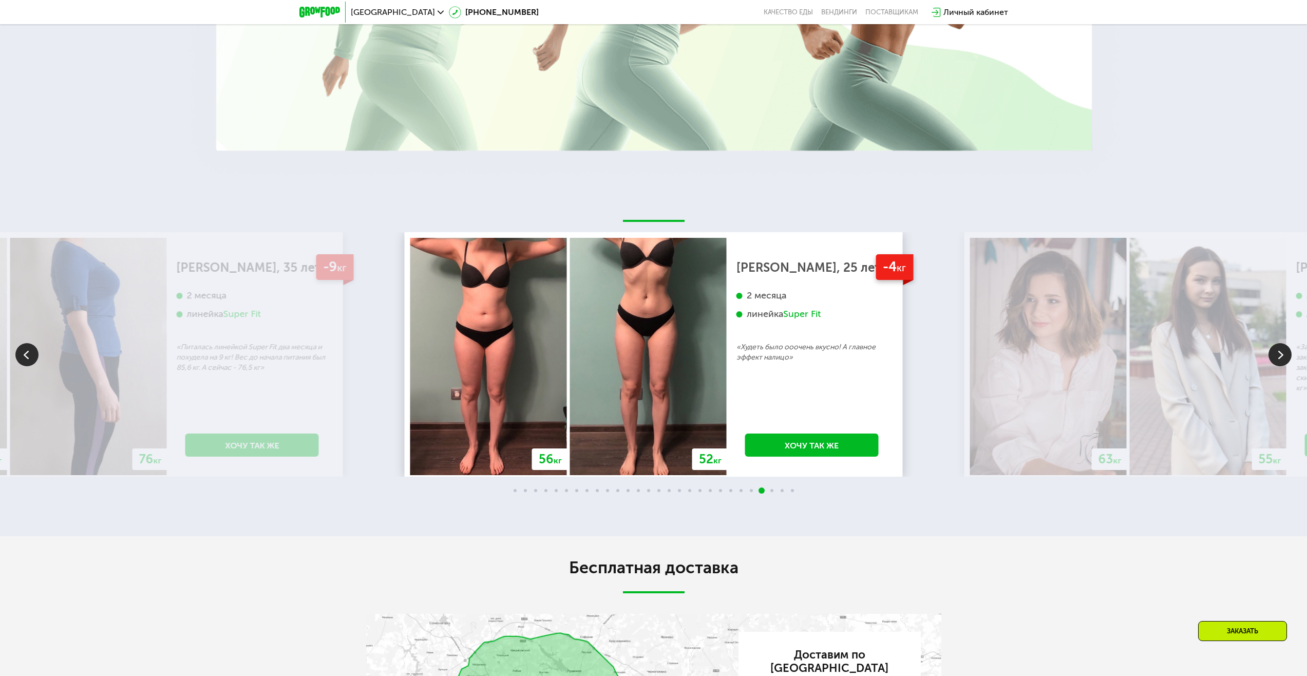
click at [1276, 357] on img at bounding box center [1279, 354] width 23 height 23
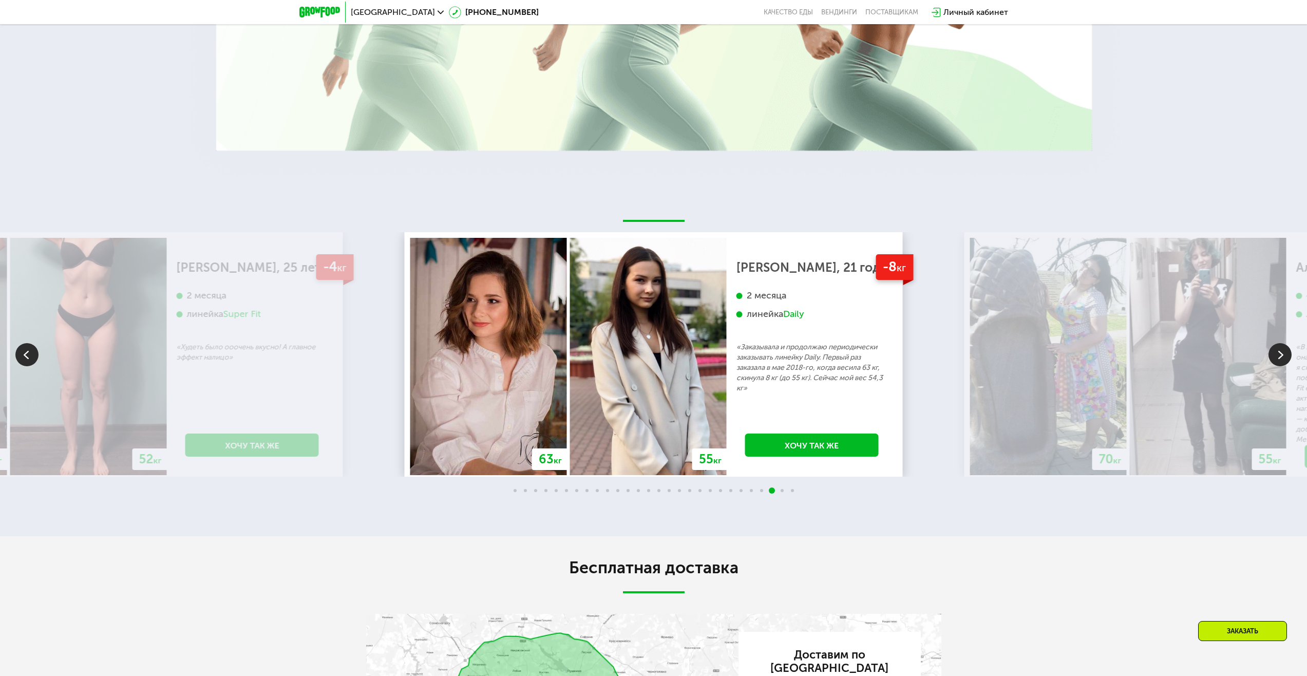
click at [1276, 357] on img at bounding box center [1279, 354] width 23 height 23
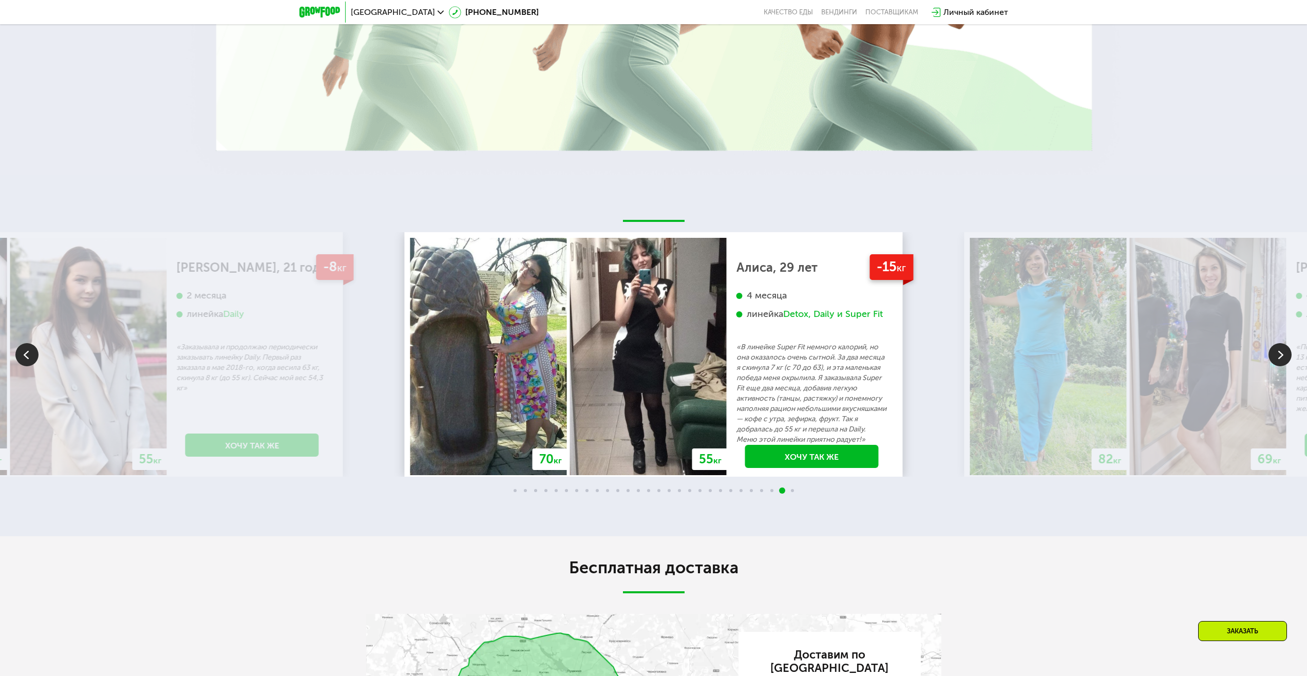
click at [1276, 357] on img at bounding box center [1279, 354] width 23 height 23
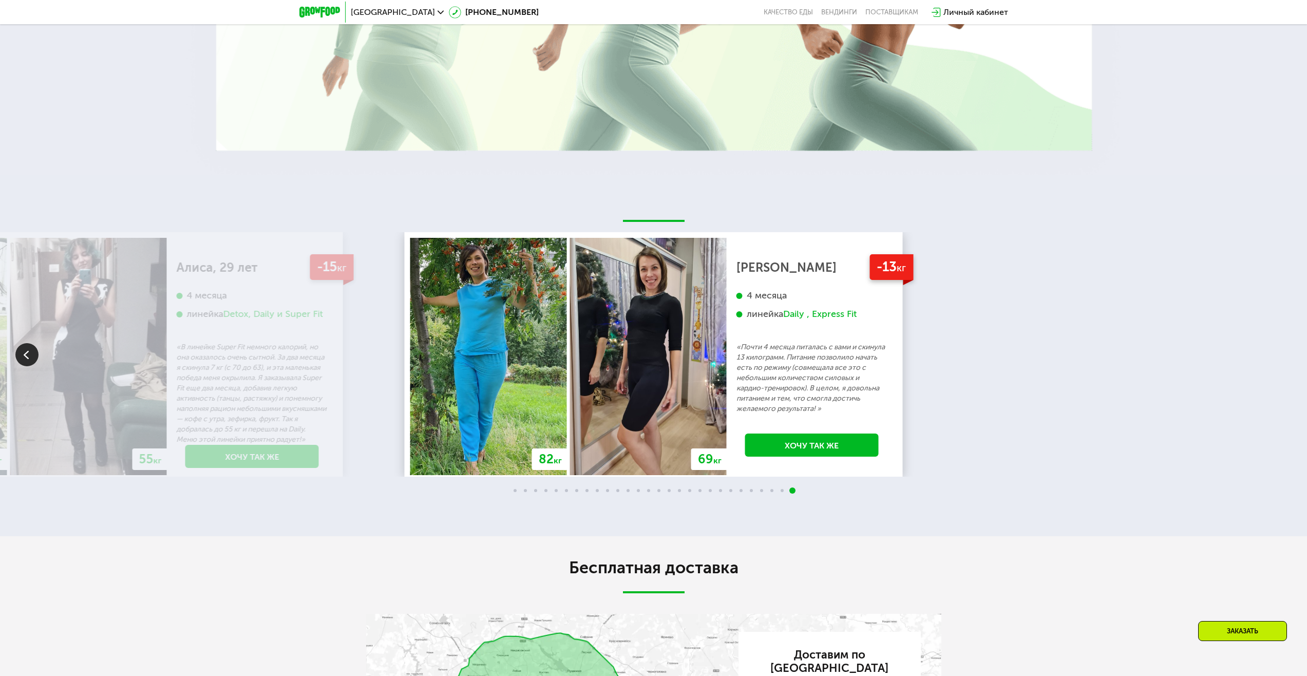
click at [1027, 421] on div "70 кг 64 кг -6 кг [PERSON_NAME], 31 год 3 месяца линейка Fit, Super Fit «Питала…" at bounding box center [653, 354] width 1307 height 244
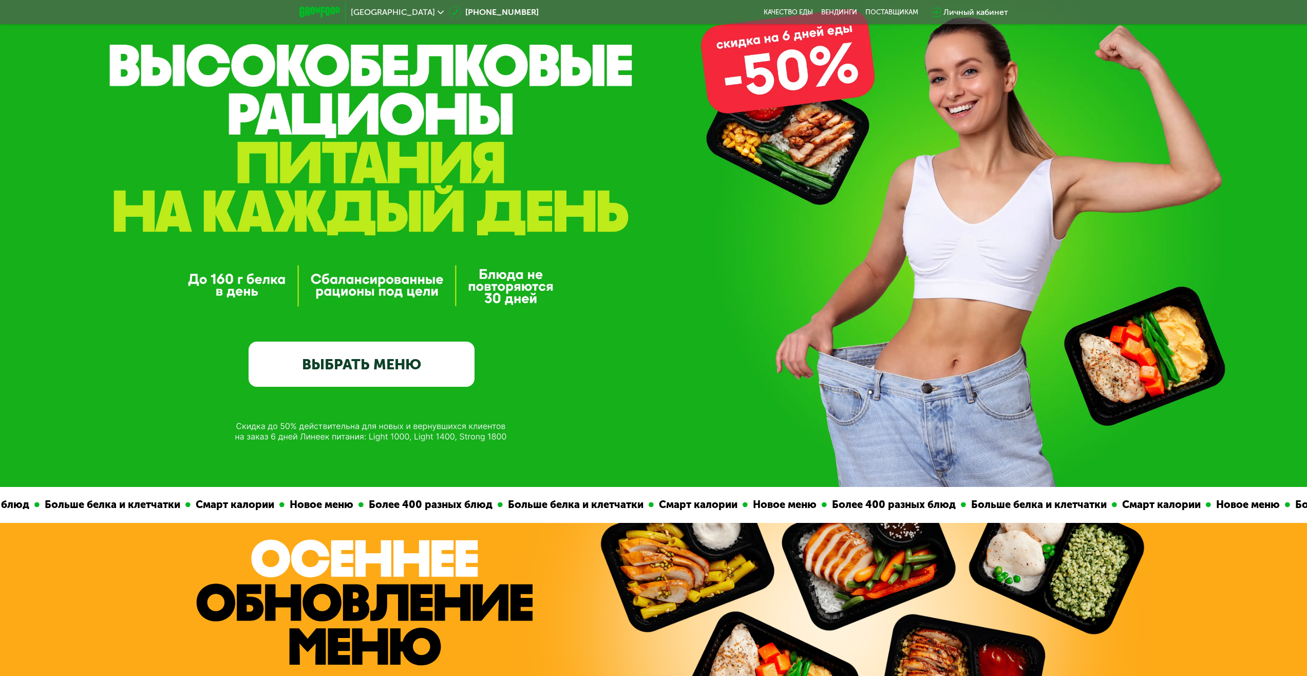
scroll to position [0, 0]
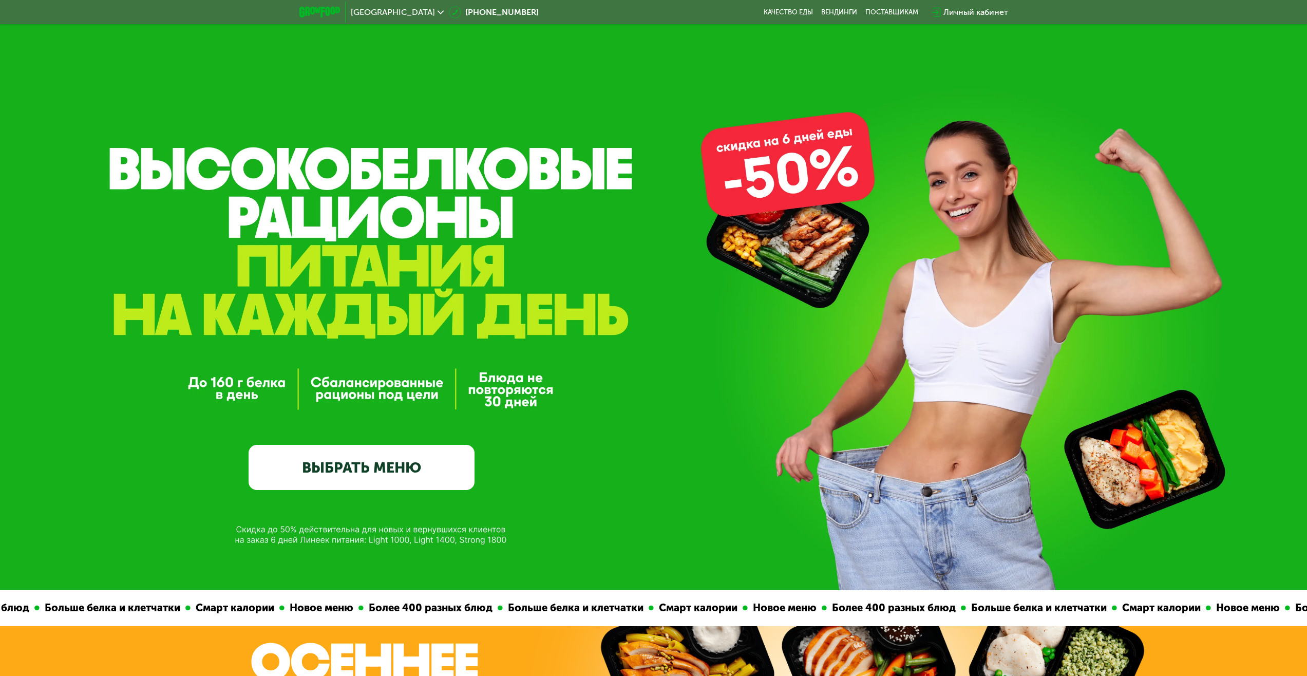
click at [422, 470] on link "ВЫБРАТЬ МЕНЮ" at bounding box center [362, 467] width 226 height 45
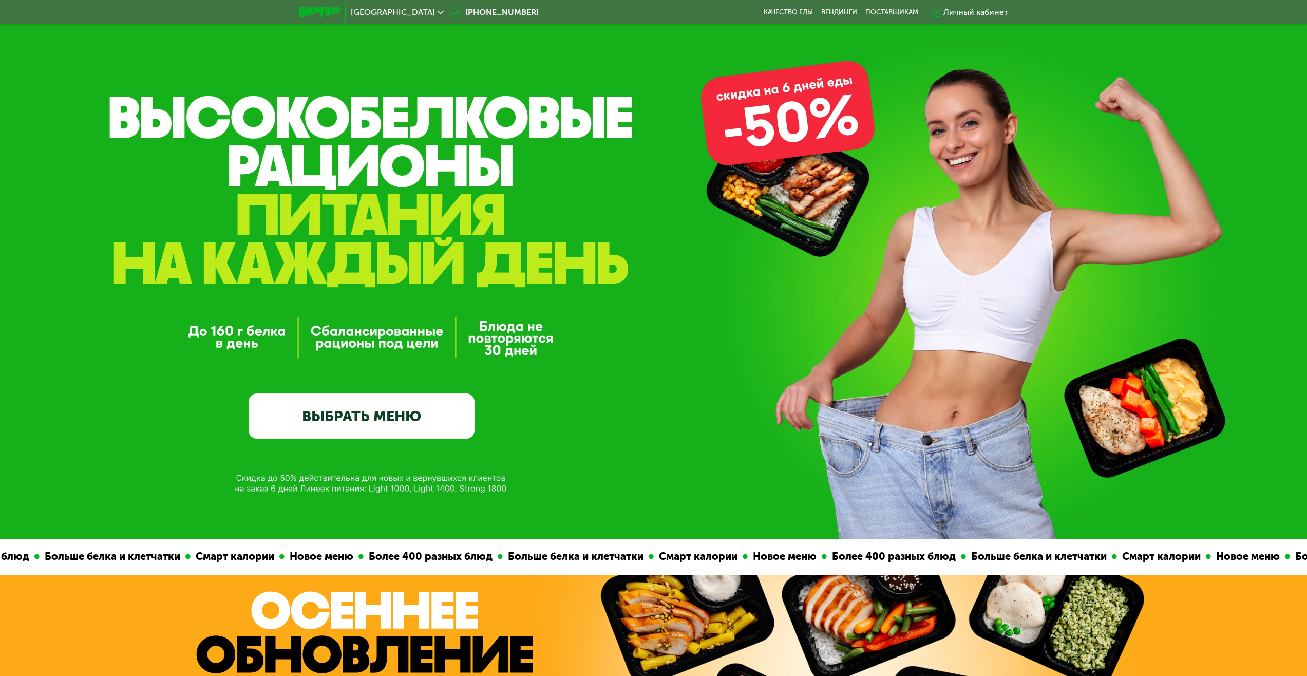
click at [413, 423] on link "ВЫБРАТЬ МЕНЮ" at bounding box center [362, 415] width 226 height 45
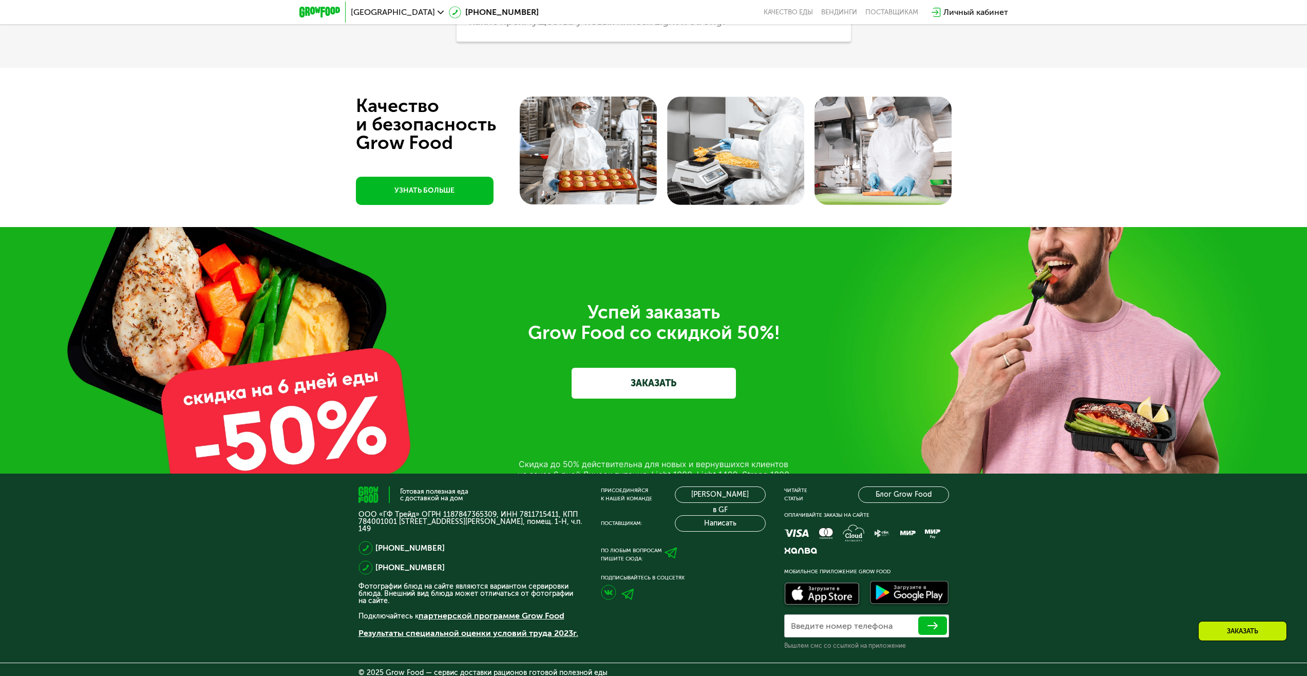
scroll to position [3760, 0]
